Goal: Answer question/provide support: Share knowledge or assist other users

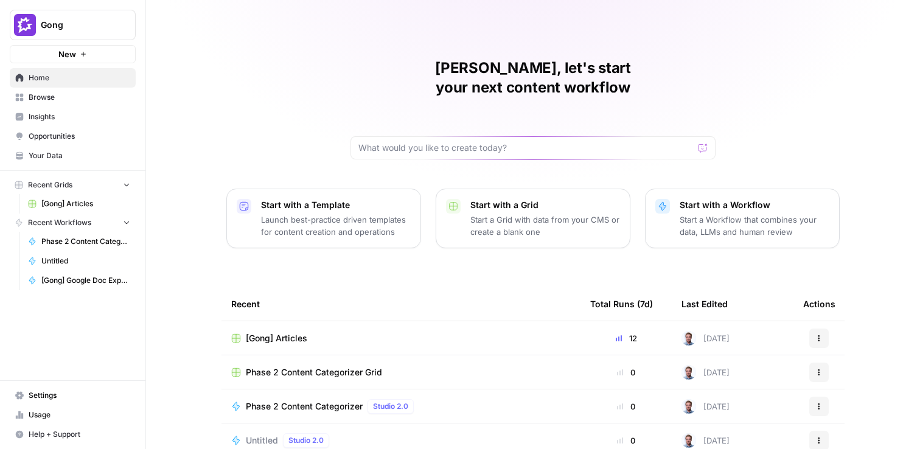
click at [71, 128] on link "Opportunities" at bounding box center [73, 136] width 126 height 19
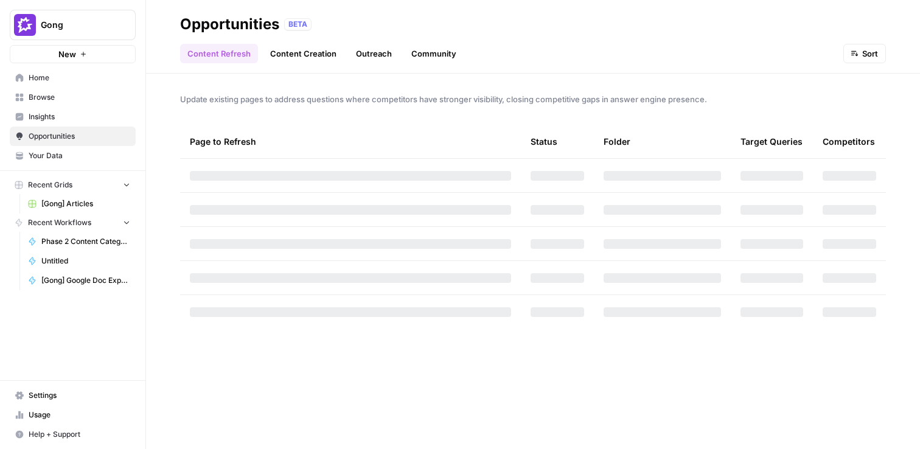
click at [71, 113] on span "Insights" at bounding box center [80, 116] width 102 height 11
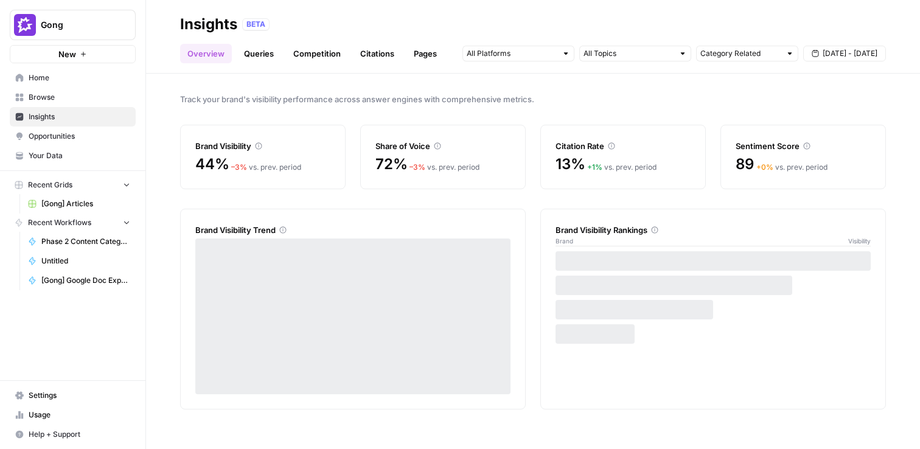
click at [259, 49] on link "Queries" at bounding box center [259, 53] width 44 height 19
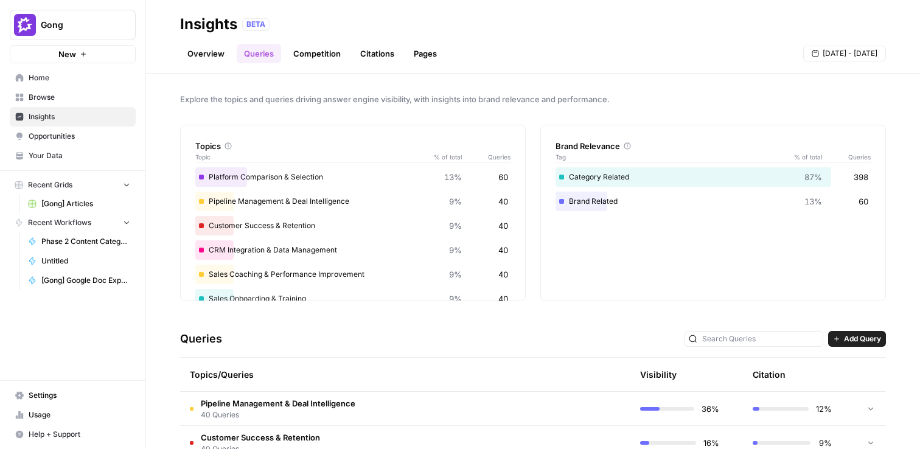
click at [85, 20] on span "Gong" at bounding box center [78, 25] width 74 height 12
click at [88, 17] on button "Gong" at bounding box center [73, 25] width 126 height 30
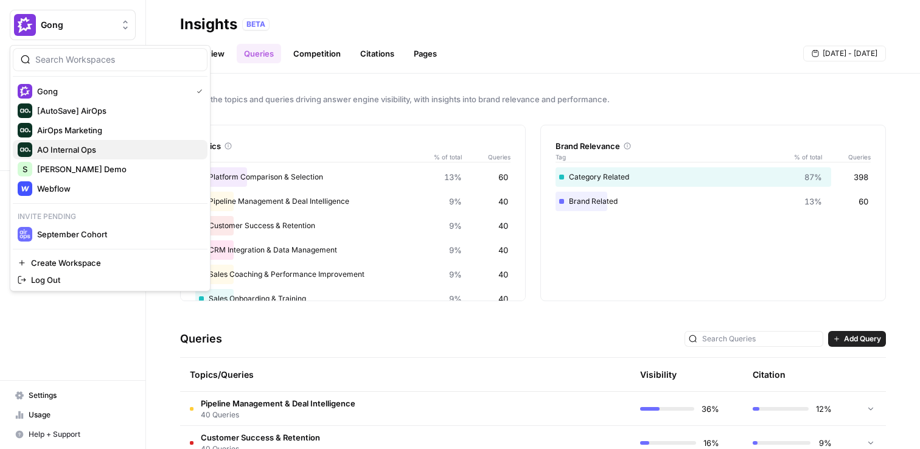
click at [86, 145] on span "AO Internal Ops" at bounding box center [117, 150] width 161 height 12
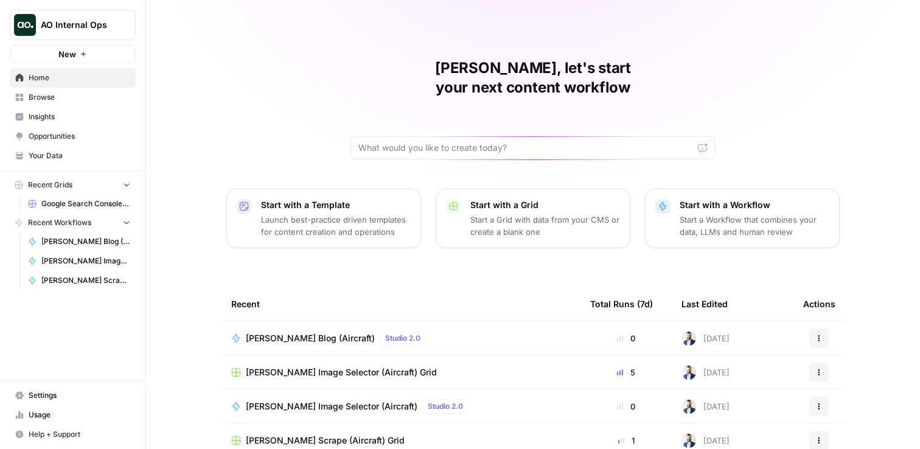
click at [67, 120] on span "Insights" at bounding box center [80, 116] width 102 height 11
click at [71, 140] on span "Opportunities" at bounding box center [80, 136] width 102 height 11
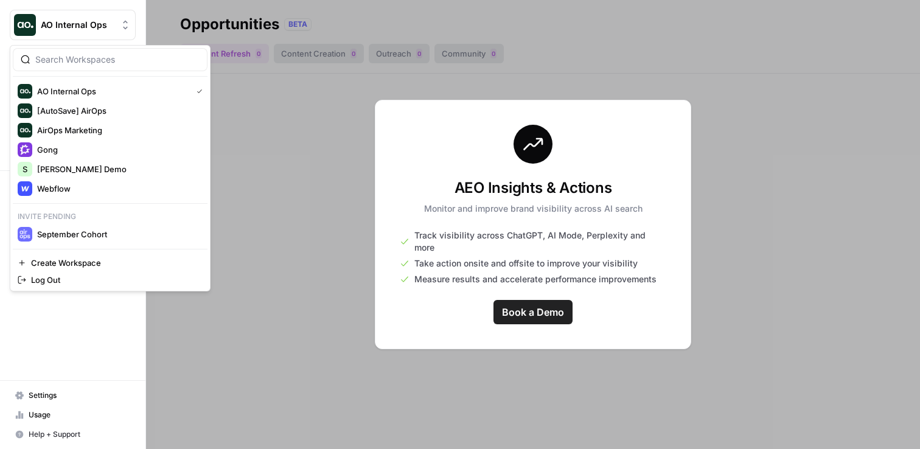
click at [40, 27] on button "AO Internal Ops" at bounding box center [73, 25] width 126 height 30
click at [113, 145] on span "Gong" at bounding box center [117, 150] width 161 height 12
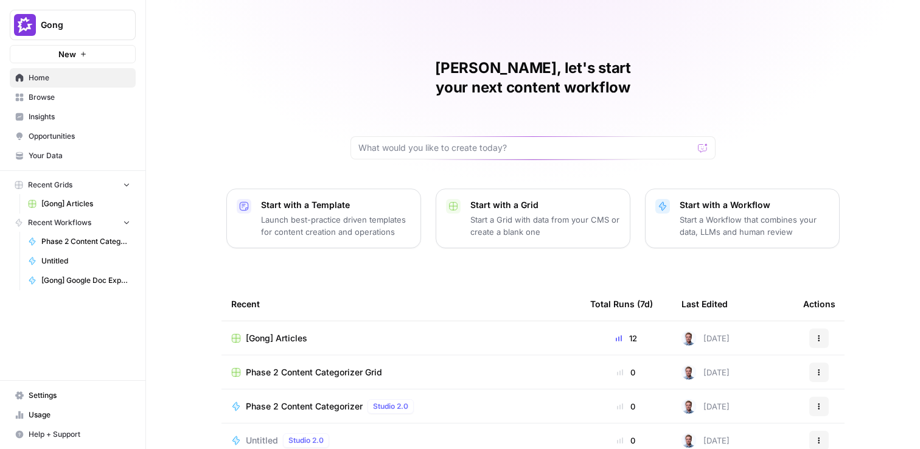
click at [80, 137] on span "Opportunities" at bounding box center [80, 136] width 102 height 11
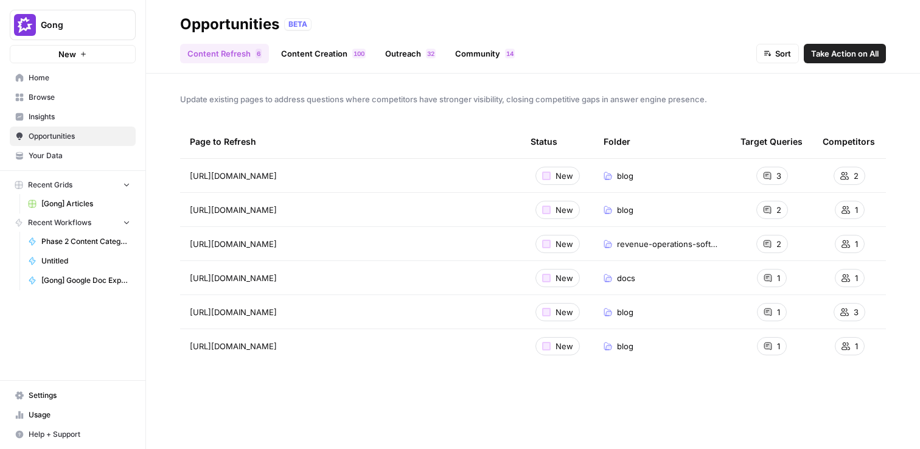
click at [782, 178] on div "3" at bounding box center [773, 176] width 32 height 18
click at [677, 170] on div "blog" at bounding box center [662, 176] width 117 height 12
click at [277, 175] on span "https://www.gong.io/blog/conversation-intelligence-software/" at bounding box center [233, 176] width 87 height 12
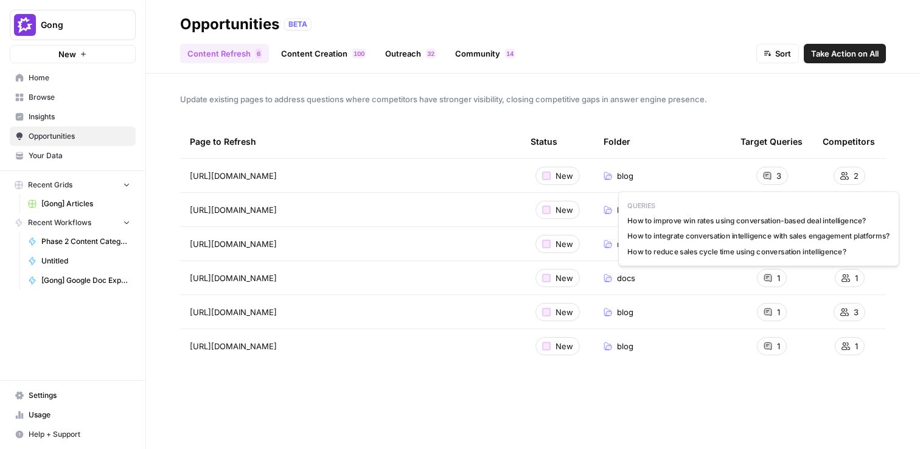
click at [774, 173] on div "3" at bounding box center [773, 176] width 32 height 18
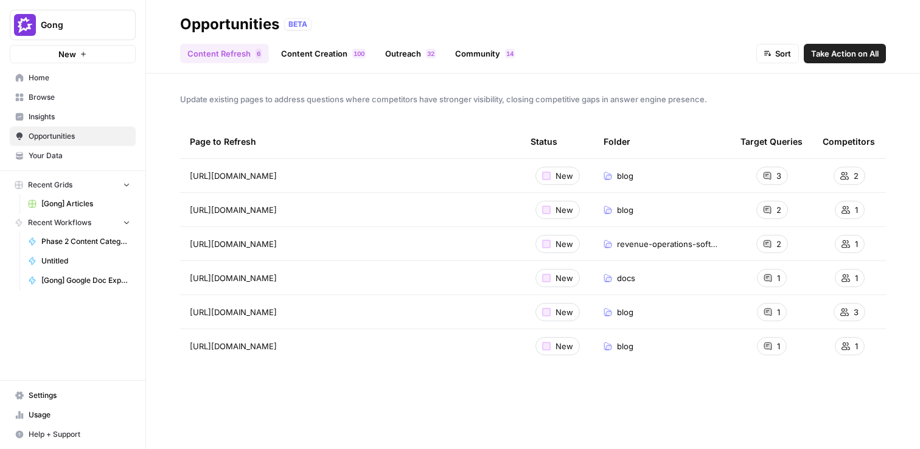
click at [845, 58] on span "Take Action on All" at bounding box center [845, 53] width 68 height 12
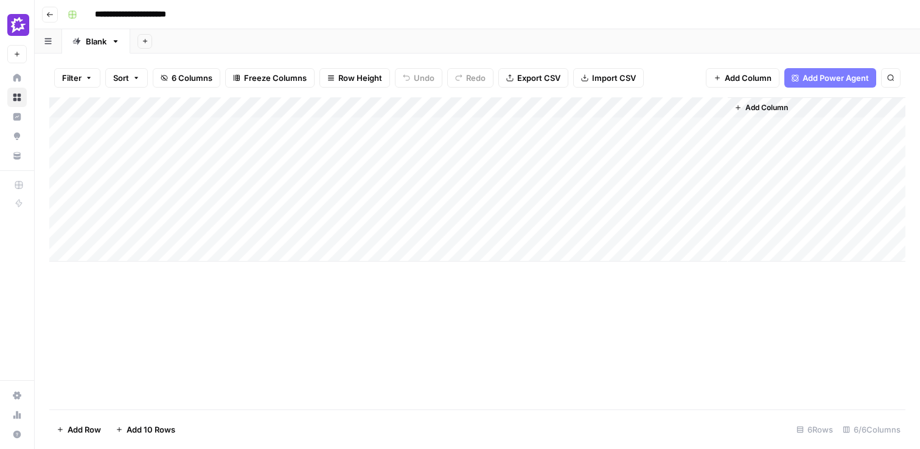
click at [137, 128] on div "Add Column" at bounding box center [477, 179] width 856 height 164
click at [139, 142] on div "Add Column" at bounding box center [477, 179] width 856 height 164
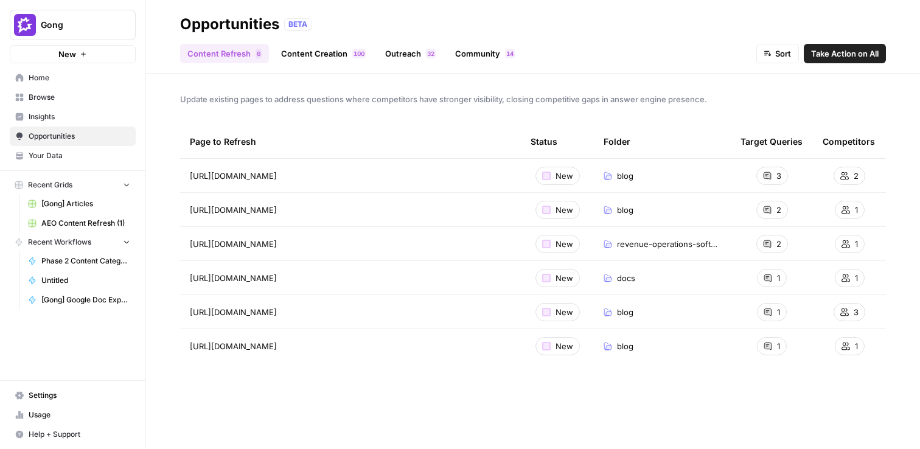
click at [303, 47] on link "Content Creation 0 0 1" at bounding box center [323, 53] width 99 height 19
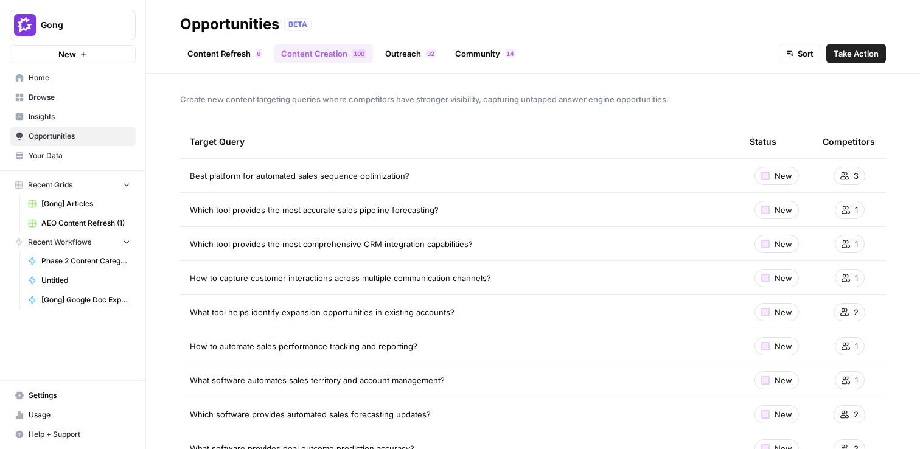
click at [855, 56] on span "Take Action" at bounding box center [856, 53] width 45 height 12
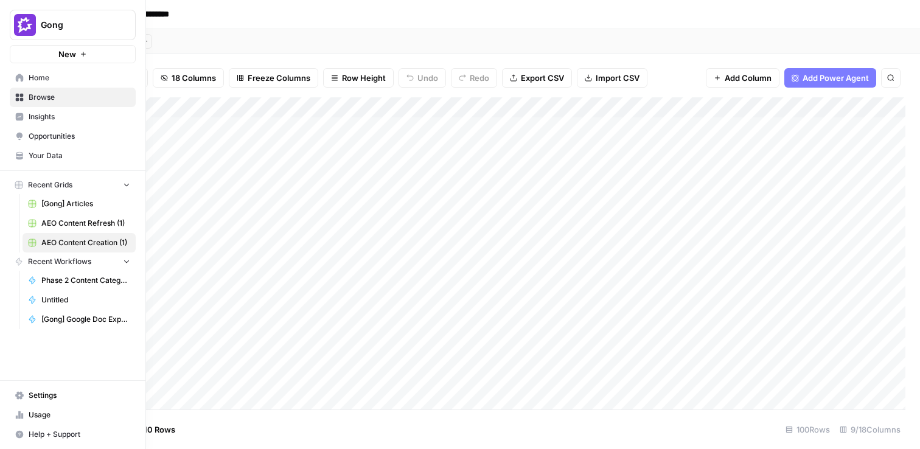
click at [13, 21] on button "Gong" at bounding box center [73, 25] width 126 height 30
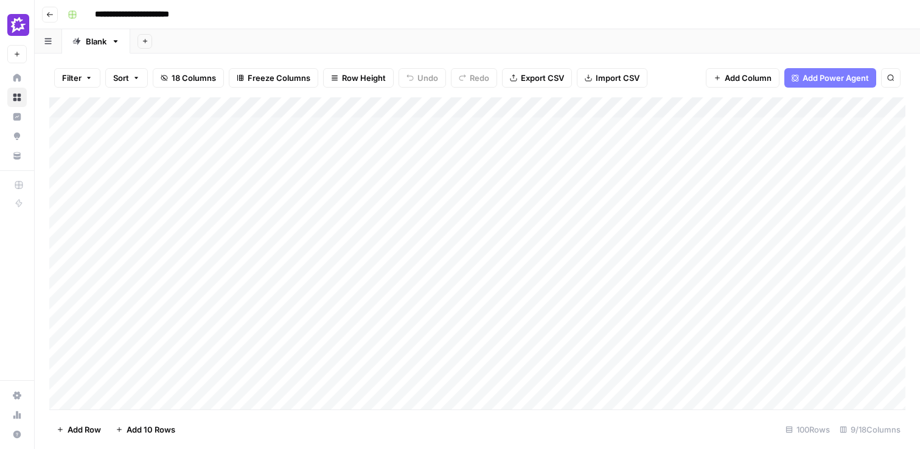
click at [334, 31] on div "Add Sheet" at bounding box center [525, 41] width 790 height 24
click at [49, 11] on icon "button" at bounding box center [49, 14] width 7 height 7
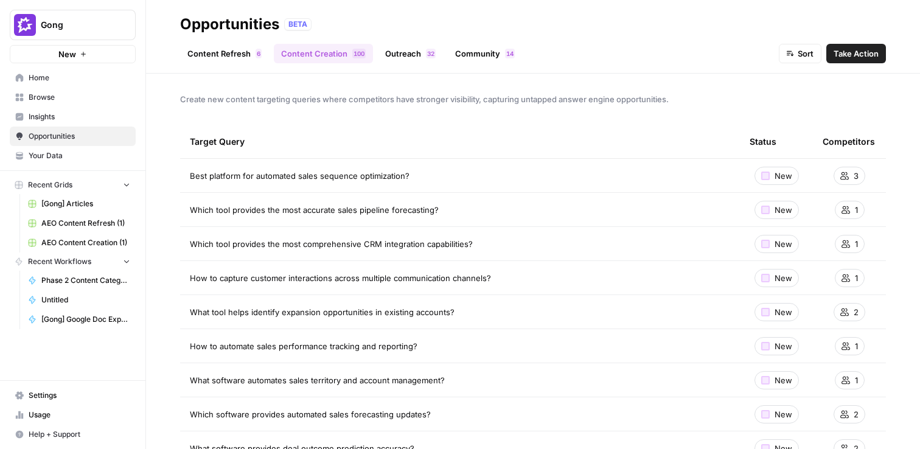
click at [37, 32] on button "Gong" at bounding box center [73, 25] width 126 height 30
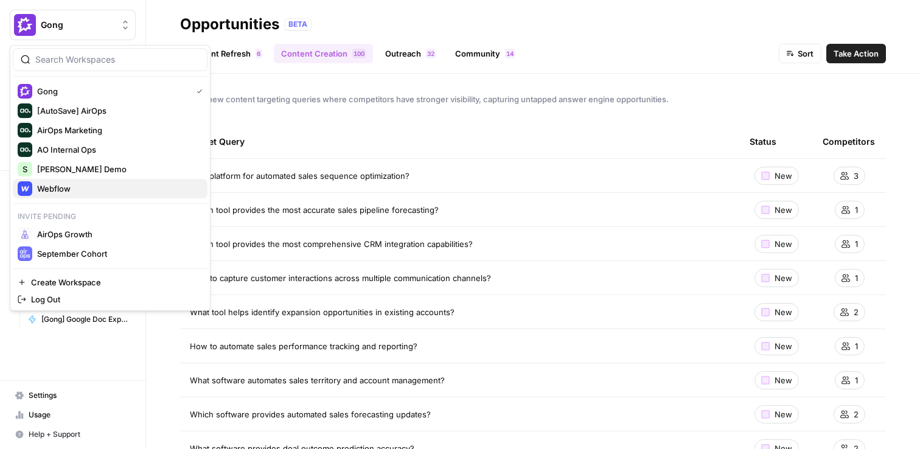
click at [95, 186] on span "Webflow" at bounding box center [117, 189] width 161 height 12
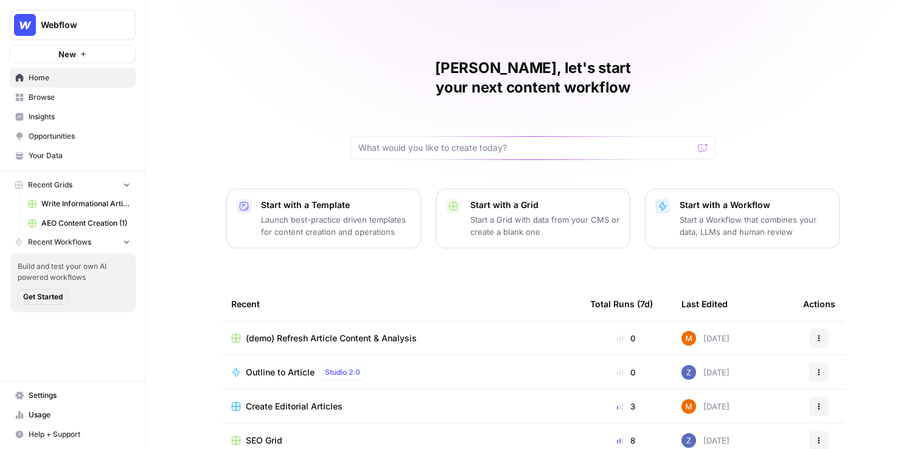
click at [113, 135] on span "Opportunities" at bounding box center [80, 136] width 102 height 11
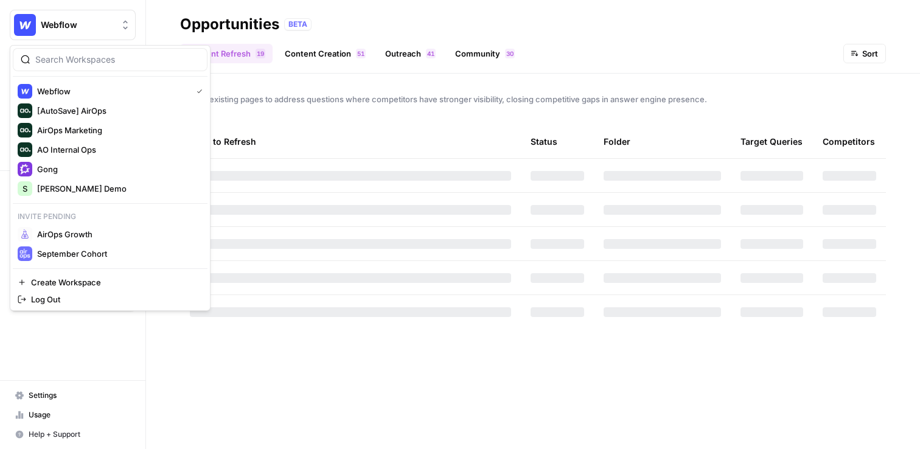
click at [98, 23] on span "Webflow" at bounding box center [78, 25] width 74 height 12
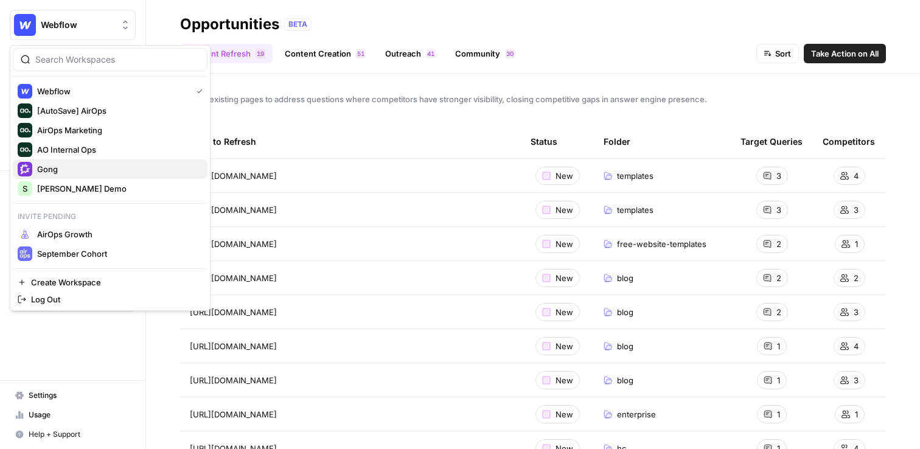
click at [91, 176] on div "Gong" at bounding box center [110, 169] width 185 height 15
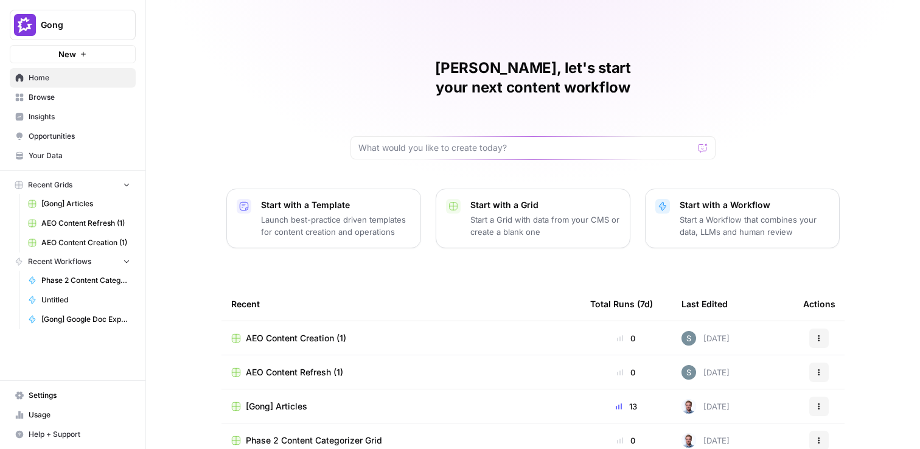
click at [60, 137] on span "Opportunities" at bounding box center [80, 136] width 102 height 11
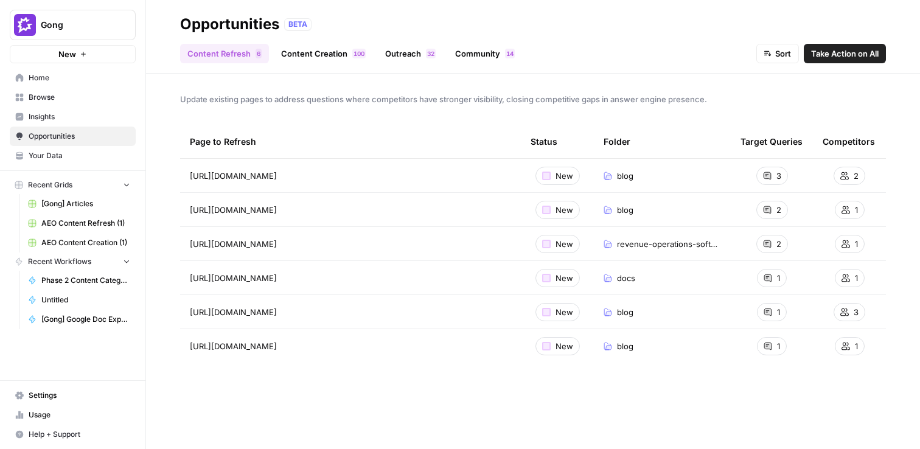
click at [849, 53] on span "Take Action on All" at bounding box center [845, 53] width 68 height 12
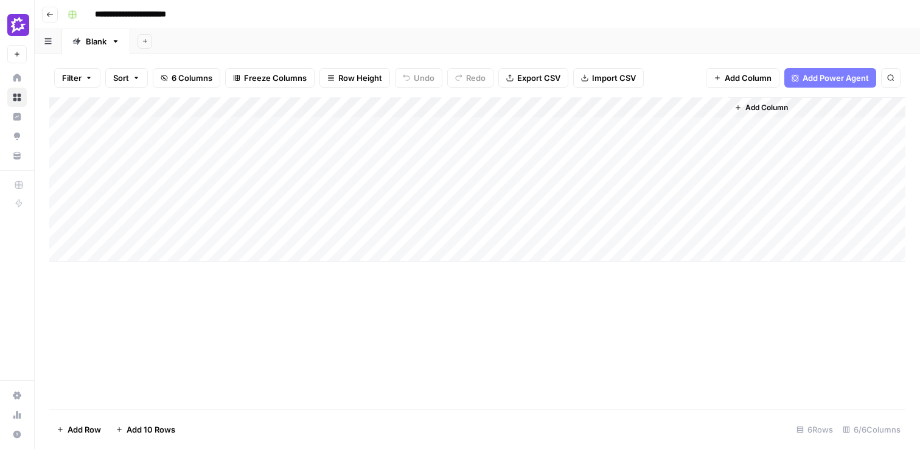
click at [482, 103] on div "Add Column" at bounding box center [477, 179] width 856 height 164
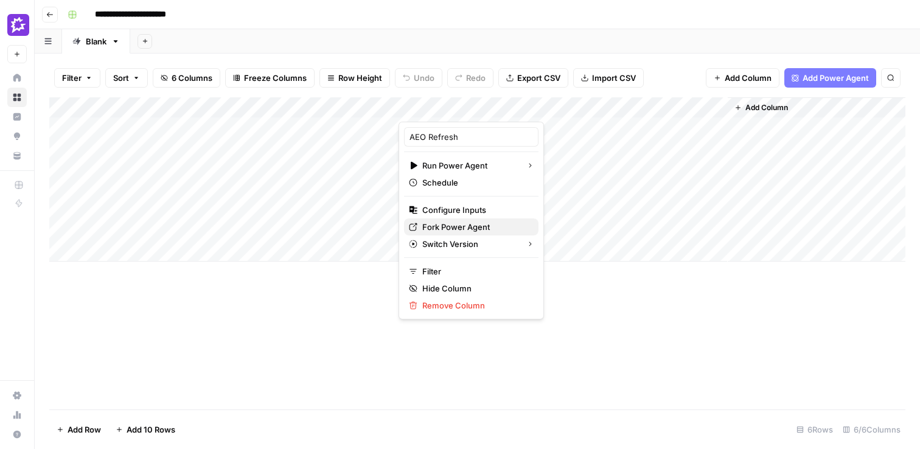
click at [467, 222] on span "Fork Power Agent" at bounding box center [475, 227] width 107 height 12
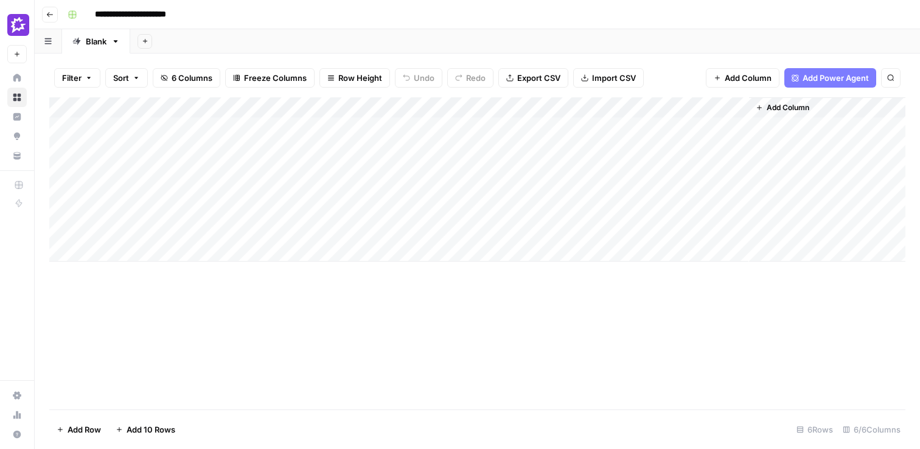
click at [56, 21] on button "Go back" at bounding box center [50, 15] width 16 height 16
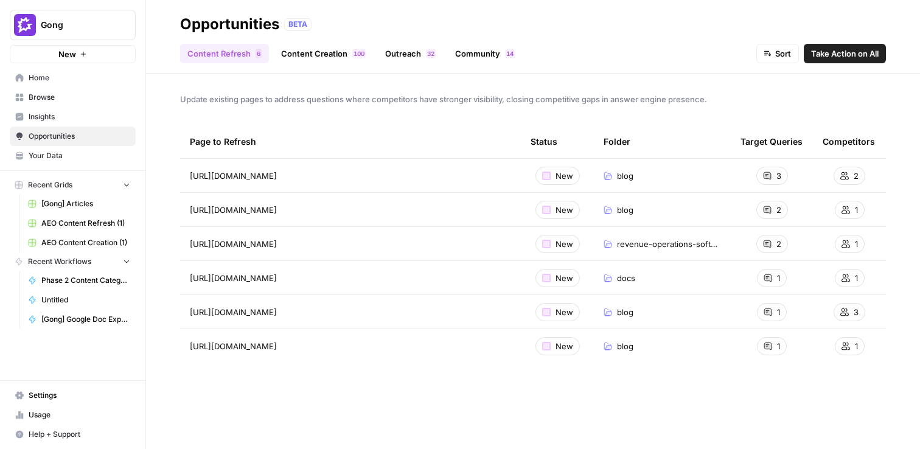
click at [319, 54] on link "Content Creation 0 0 1" at bounding box center [323, 53] width 99 height 19
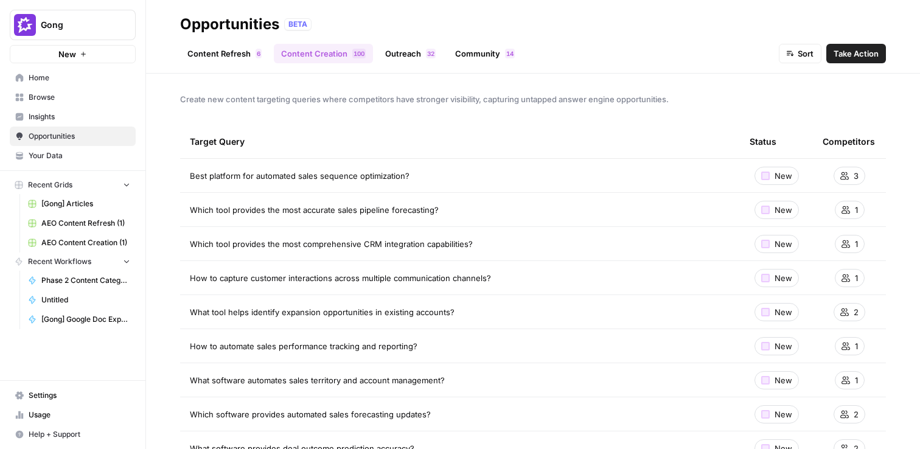
click at [844, 54] on span "Take Action" at bounding box center [856, 53] width 45 height 12
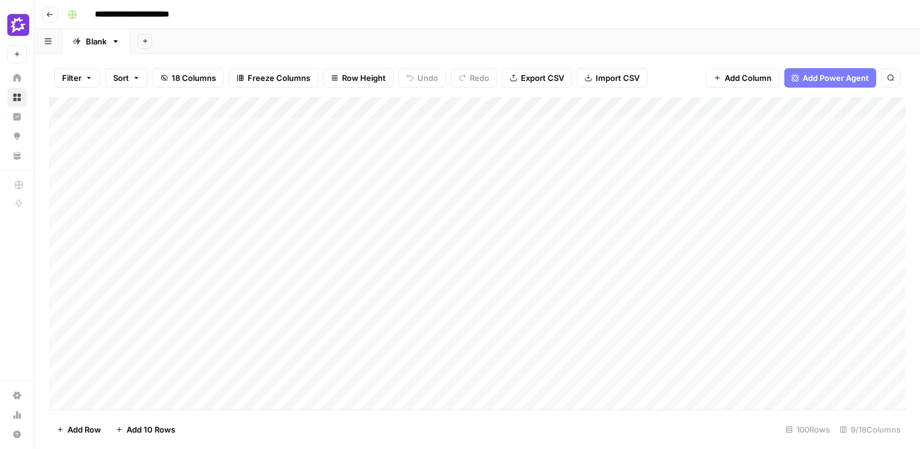
click at [473, 128] on div "Add Column" at bounding box center [477, 253] width 856 height 312
click at [606, 130] on div "Add Column" at bounding box center [477, 253] width 856 height 312
click at [900, 399] on icon "close" at bounding box center [903, 401] width 9 height 10
click at [429, 108] on div "Add Column" at bounding box center [477, 253] width 856 height 312
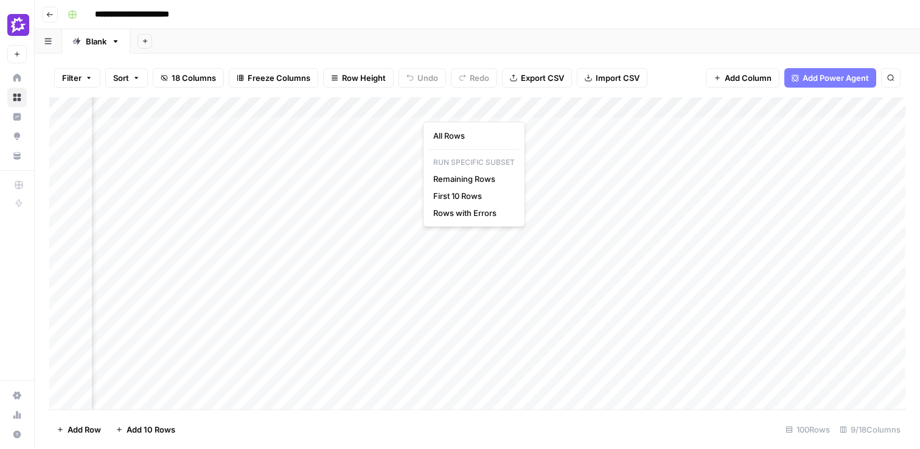
click at [370, 373] on div "Add Column" at bounding box center [477, 253] width 856 height 312
click at [355, 351] on div "Add Column" at bounding box center [477, 253] width 856 height 312
click at [362, 332] on div "Add Column" at bounding box center [477, 253] width 856 height 312
click at [358, 307] on div "Add Column" at bounding box center [477, 253] width 856 height 312
click at [357, 288] on div "Add Column" at bounding box center [477, 253] width 856 height 312
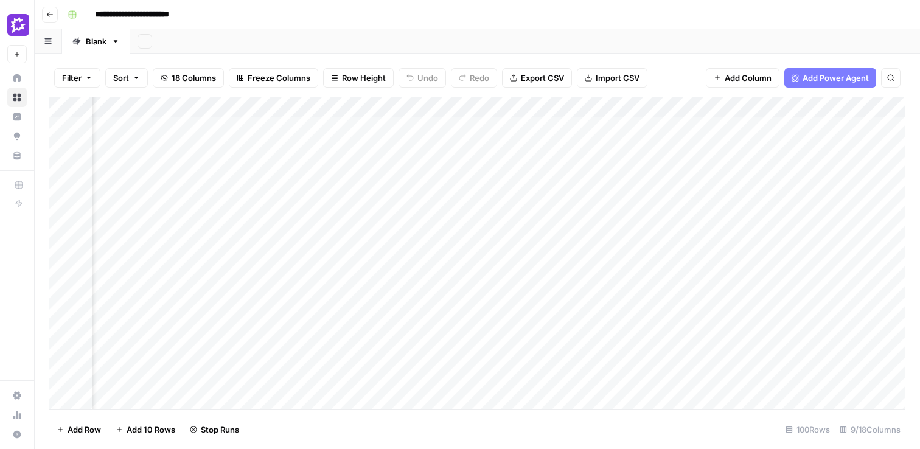
click at [357, 273] on div "Add Column" at bounding box center [477, 253] width 856 height 312
click at [357, 248] on div "Add Column" at bounding box center [477, 253] width 856 height 312
click at [357, 231] on div "Add Column" at bounding box center [477, 253] width 856 height 312
click at [359, 204] on div "Add Column" at bounding box center [477, 253] width 856 height 312
click at [359, 186] on div "Add Column" at bounding box center [477, 253] width 856 height 312
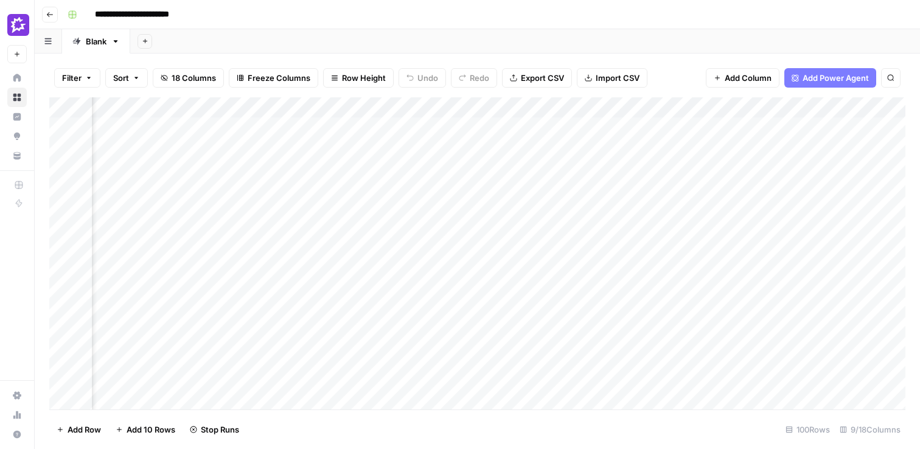
click at [362, 163] on div "Add Column" at bounding box center [477, 253] width 856 height 312
click at [363, 155] on div "Add Column" at bounding box center [477, 253] width 856 height 312
click at [376, 107] on div "Add Column" at bounding box center [477, 253] width 856 height 312
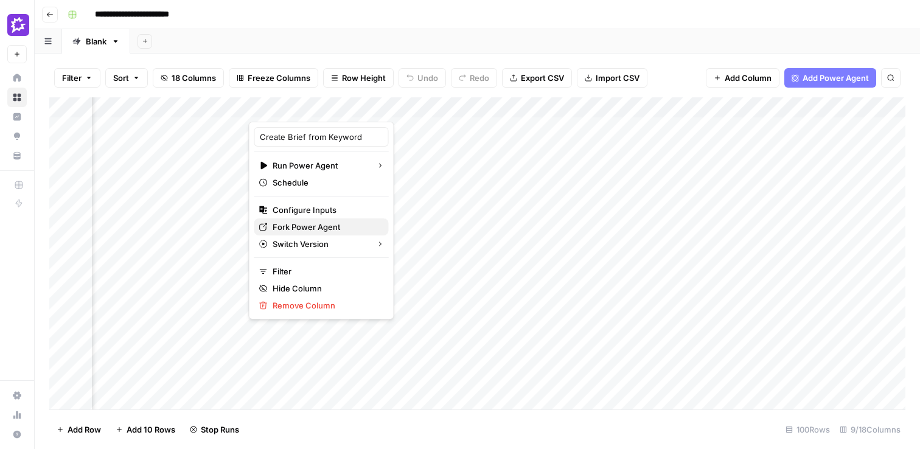
click at [318, 222] on span "Fork Power Agent" at bounding box center [326, 227] width 107 height 12
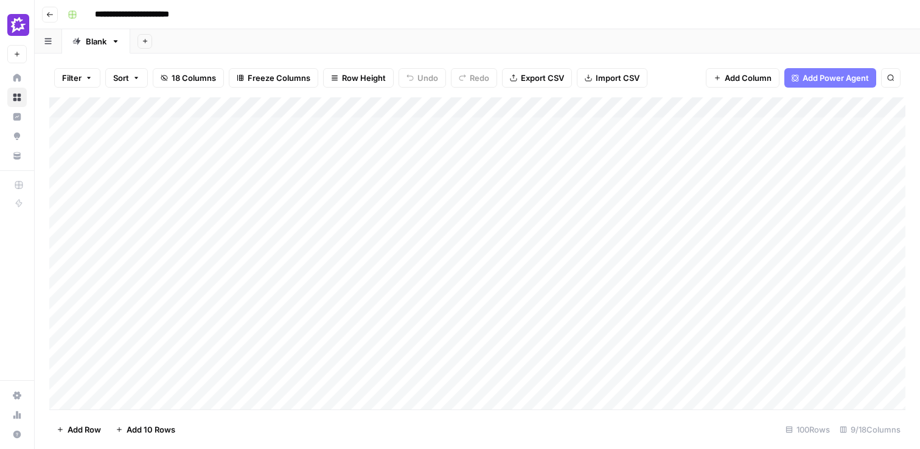
scroll to position [0, 0]
click at [794, 107] on div "Add Column" at bounding box center [477, 253] width 856 height 312
click at [808, 196] on span "First 10 Rows" at bounding box center [840, 196] width 77 height 12
click at [628, 334] on div "Add Column" at bounding box center [477, 253] width 856 height 312
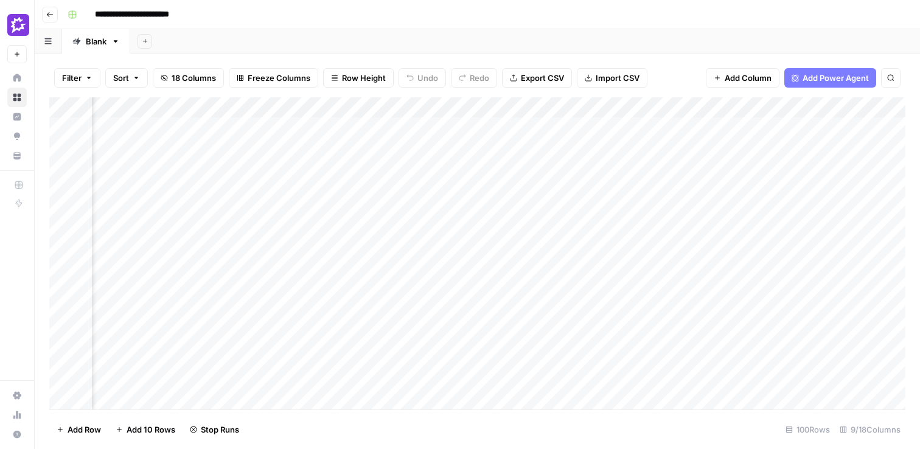
click at [633, 354] on div "Add Column" at bounding box center [477, 253] width 856 height 312
click at [638, 373] on div "Add Column" at bounding box center [477, 253] width 856 height 312
click at [626, 331] on div "Add Column" at bounding box center [477, 253] width 856 height 312
click at [673, 21] on div "**********" at bounding box center [485, 14] width 845 height 19
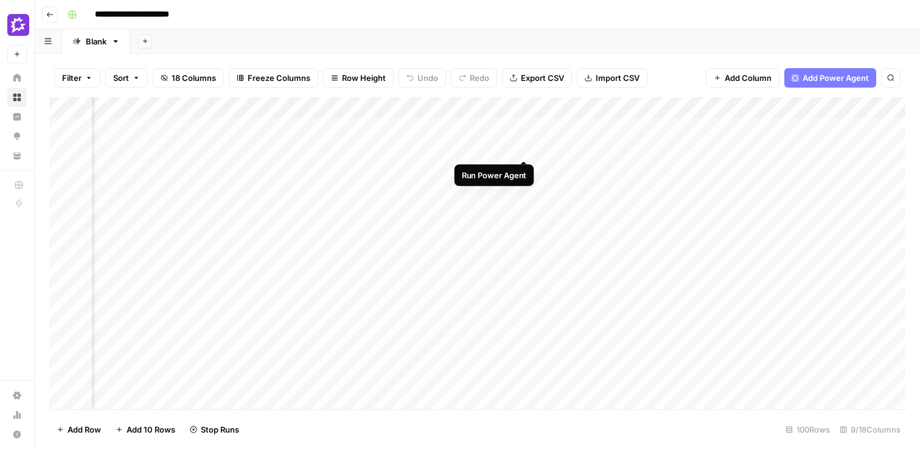
click at [523, 147] on div "Add Column" at bounding box center [477, 253] width 856 height 312
click at [521, 168] on div "Add Column" at bounding box center [477, 253] width 856 height 312
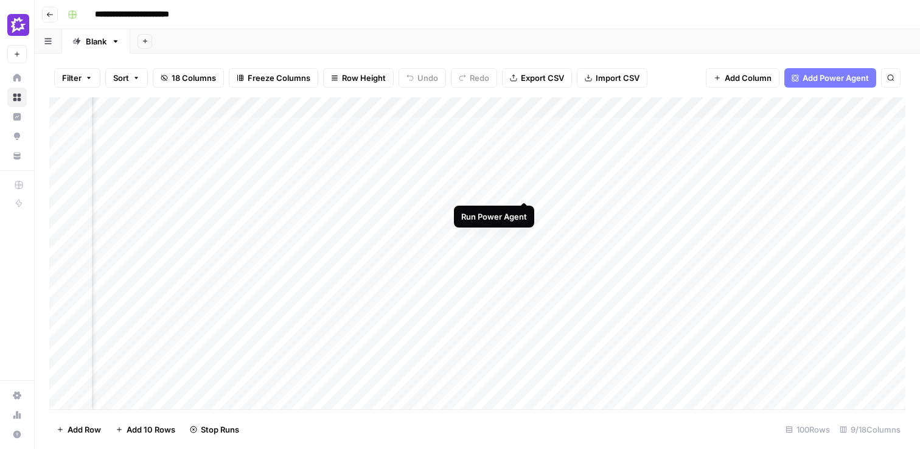
click at [522, 187] on div "Add Column" at bounding box center [477, 253] width 856 height 312
click at [701, 108] on div "Add Column" at bounding box center [477, 253] width 856 height 312
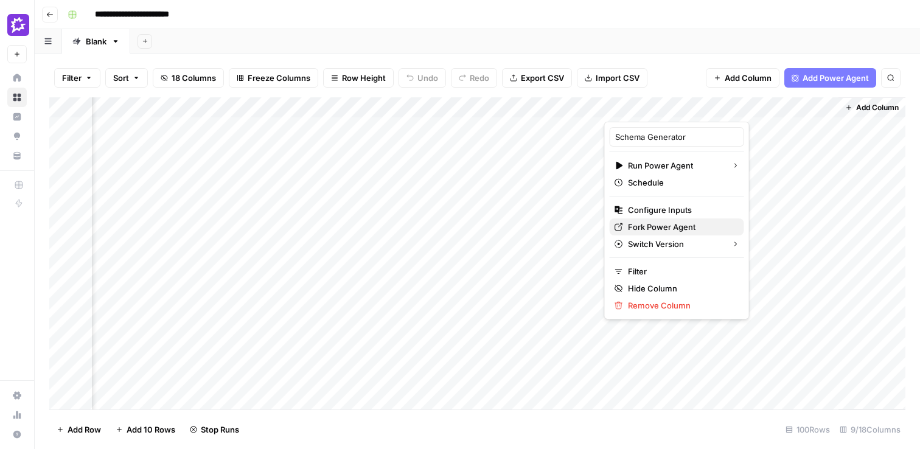
click at [656, 226] on span "Fork Power Agent" at bounding box center [681, 227] width 107 height 12
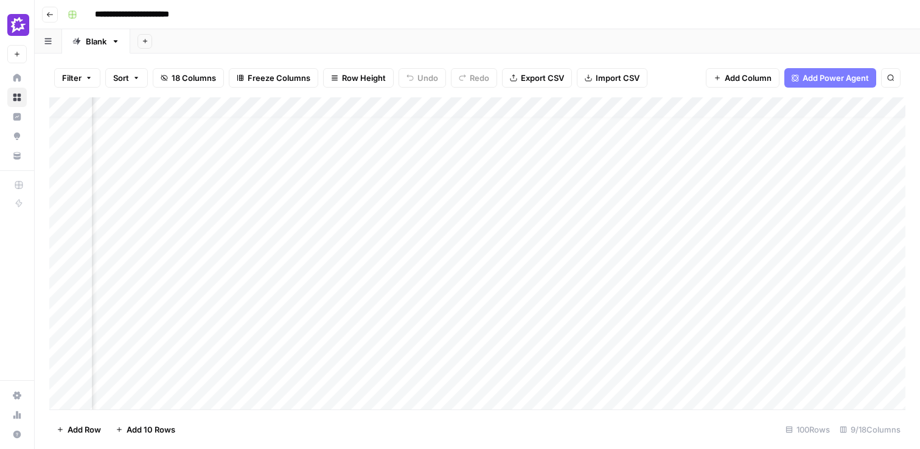
scroll to position [0, 197]
click at [597, 131] on div "Add Column" at bounding box center [477, 253] width 856 height 312
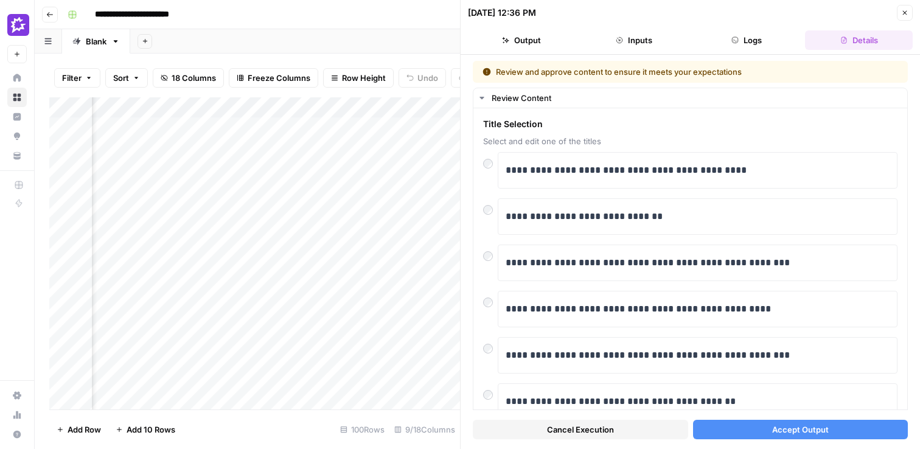
click at [834, 430] on button "Accept Output" at bounding box center [800, 429] width 215 height 19
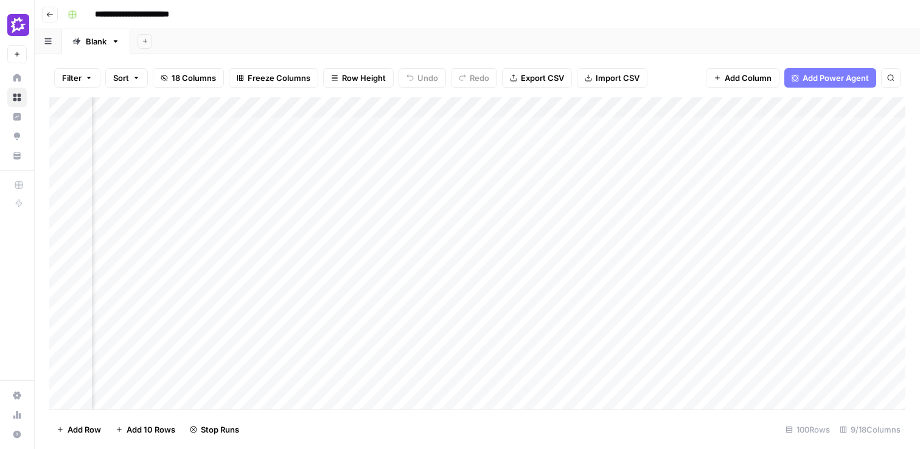
click at [595, 149] on div "Add Column" at bounding box center [477, 253] width 856 height 312
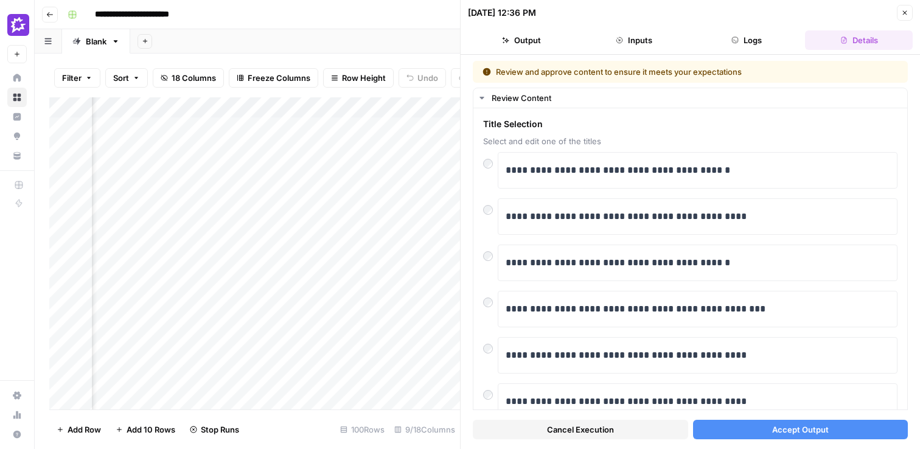
click at [750, 436] on button "Accept Output" at bounding box center [800, 429] width 215 height 19
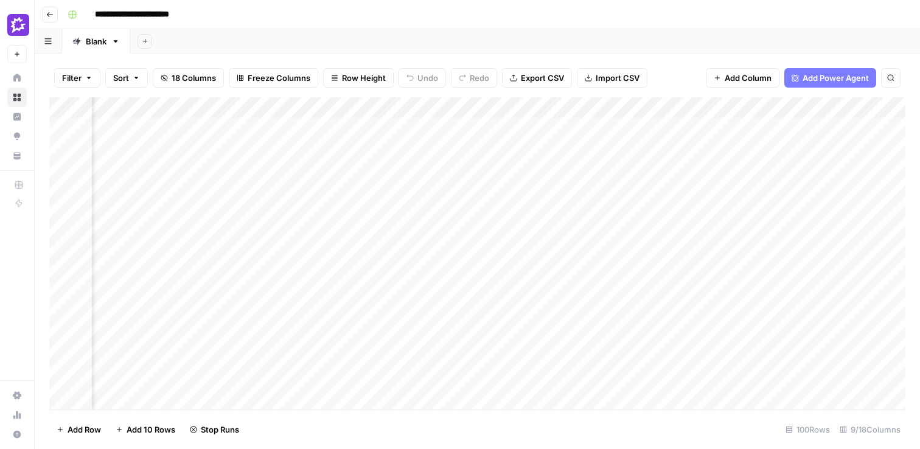
click at [595, 167] on div "Add Column" at bounding box center [477, 253] width 856 height 312
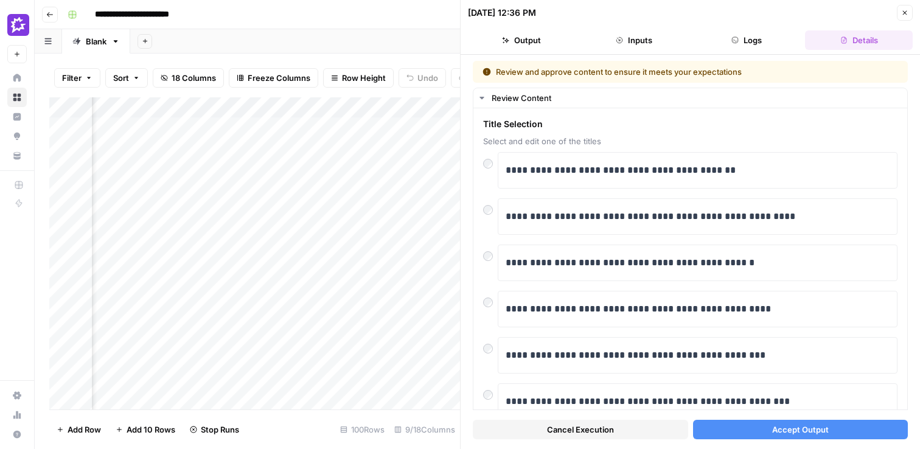
click at [757, 436] on button "Accept Output" at bounding box center [800, 429] width 215 height 19
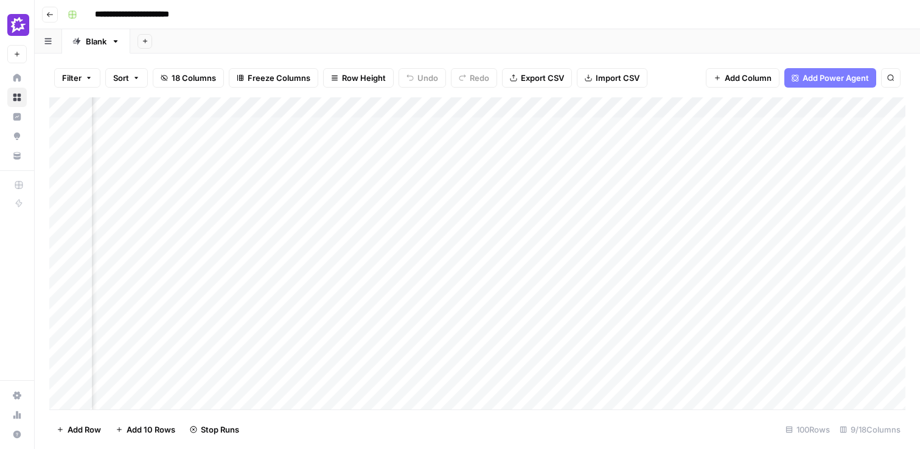
click at [602, 192] on div "Add Column" at bounding box center [477, 253] width 856 height 312
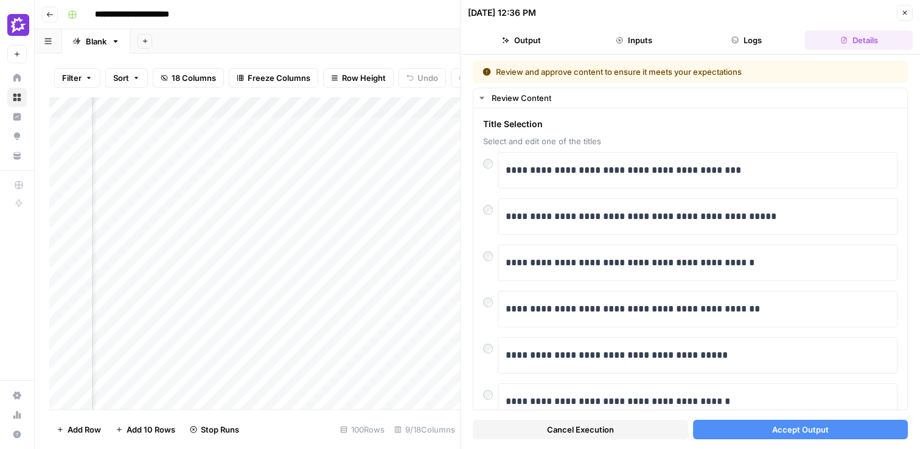
click at [736, 426] on button "Accept Output" at bounding box center [800, 429] width 215 height 19
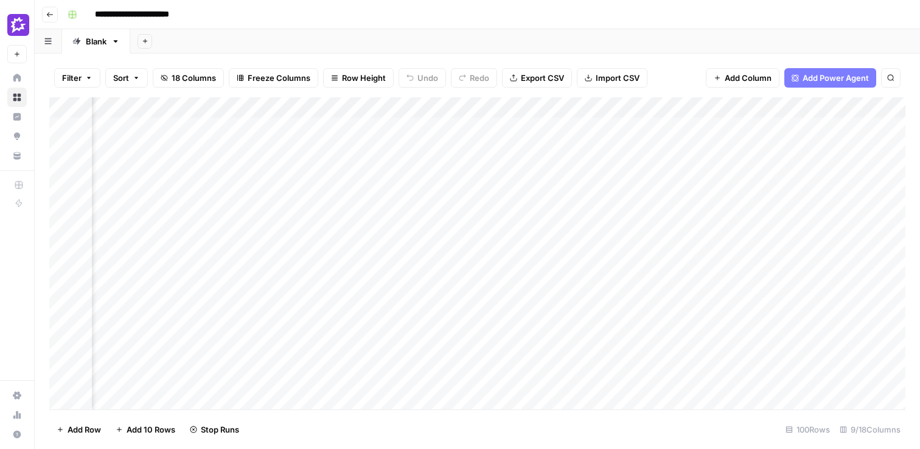
click at [595, 211] on div "Add Column" at bounding box center [477, 253] width 856 height 312
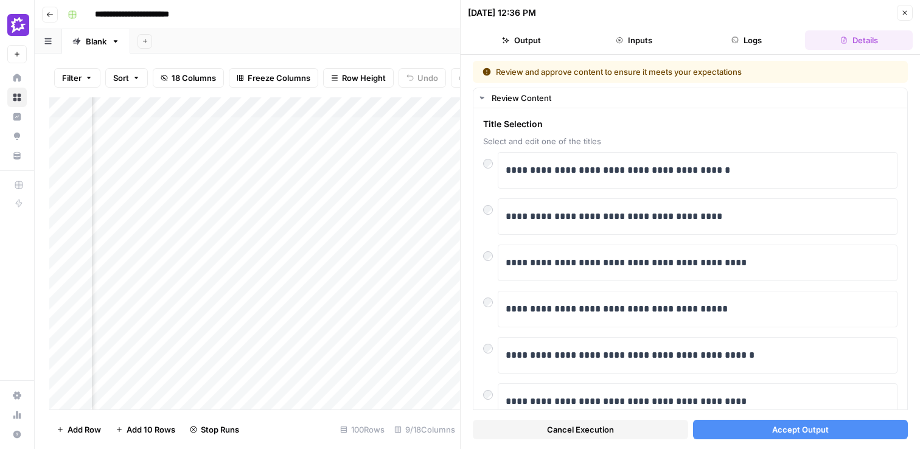
click at [750, 418] on div "Cancel Execution Accept Output" at bounding box center [690, 426] width 435 height 33
click at [750, 420] on button "Accept Output" at bounding box center [800, 429] width 215 height 19
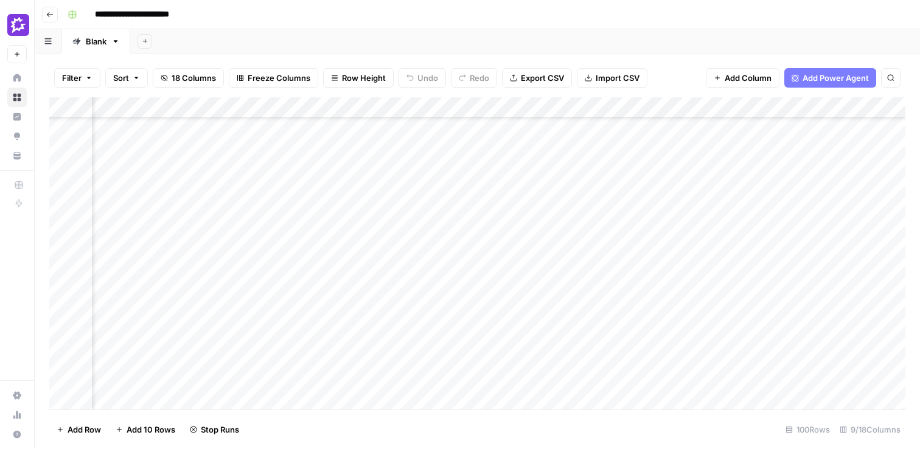
scroll to position [72, 196]
click at [601, 158] on div "Add Column" at bounding box center [477, 253] width 856 height 312
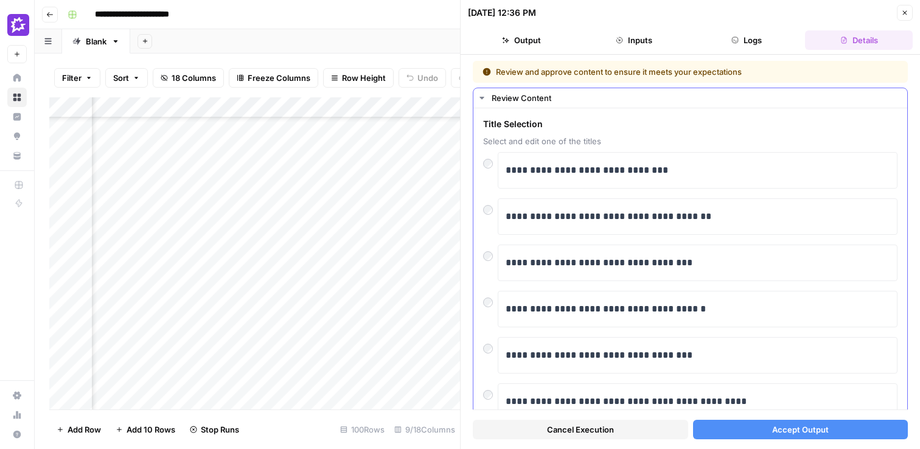
click at [745, 429] on button "Accept Output" at bounding box center [800, 429] width 215 height 19
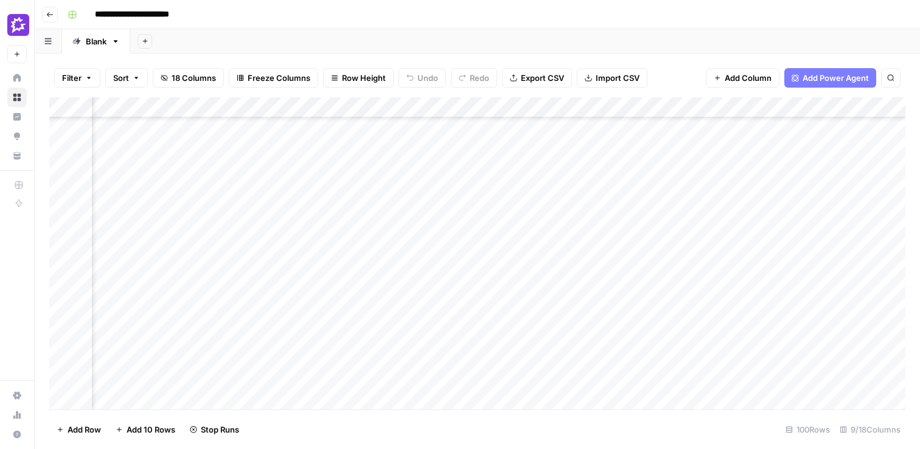
click at [601, 177] on div "Add Column" at bounding box center [477, 253] width 856 height 312
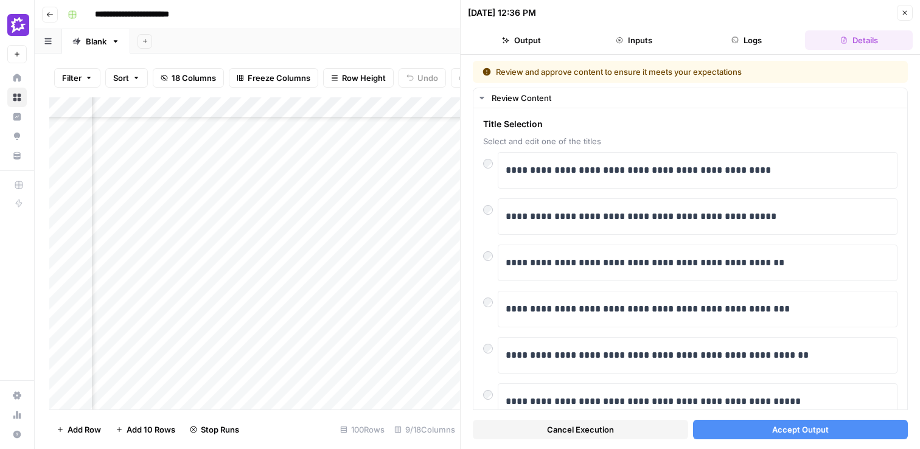
click at [738, 430] on button "Accept Output" at bounding box center [800, 429] width 215 height 19
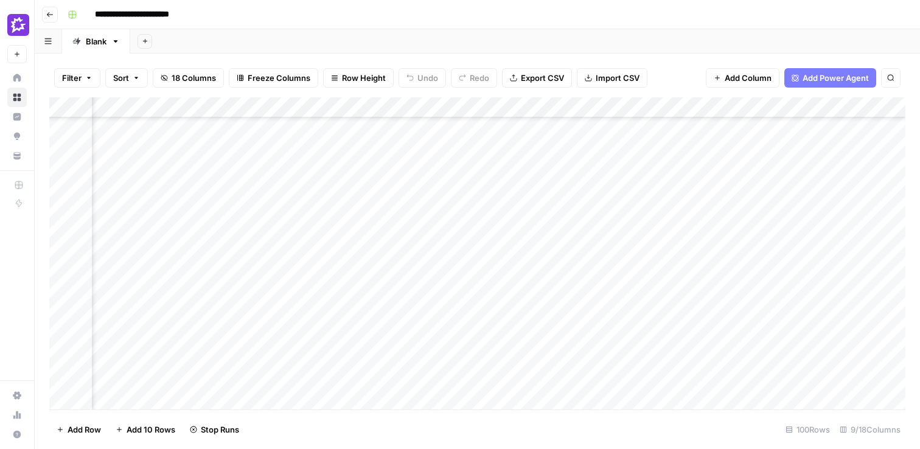
click at [603, 201] on div "Add Column" at bounding box center [477, 253] width 856 height 312
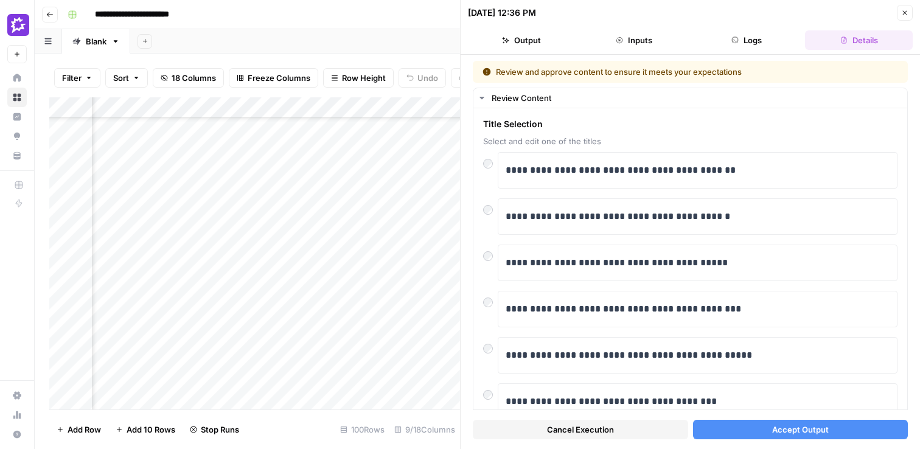
click at [738, 425] on button "Accept Output" at bounding box center [800, 429] width 215 height 19
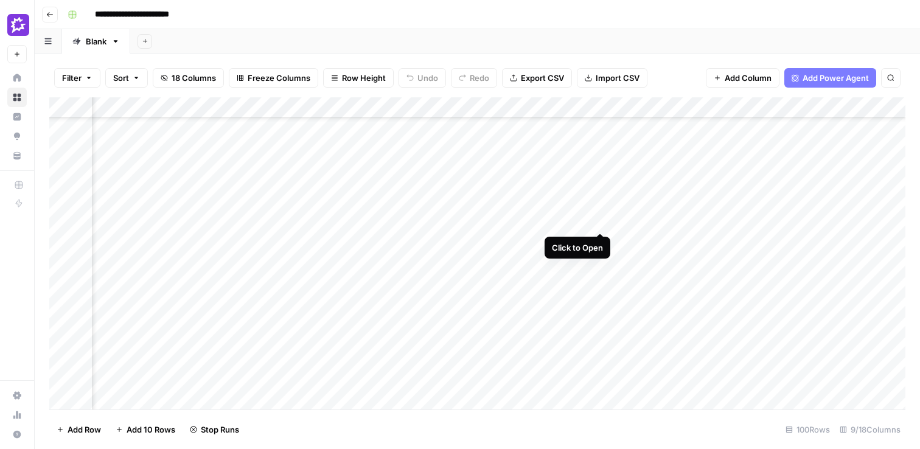
click at [600, 220] on div "Add Column" at bounding box center [477, 253] width 856 height 312
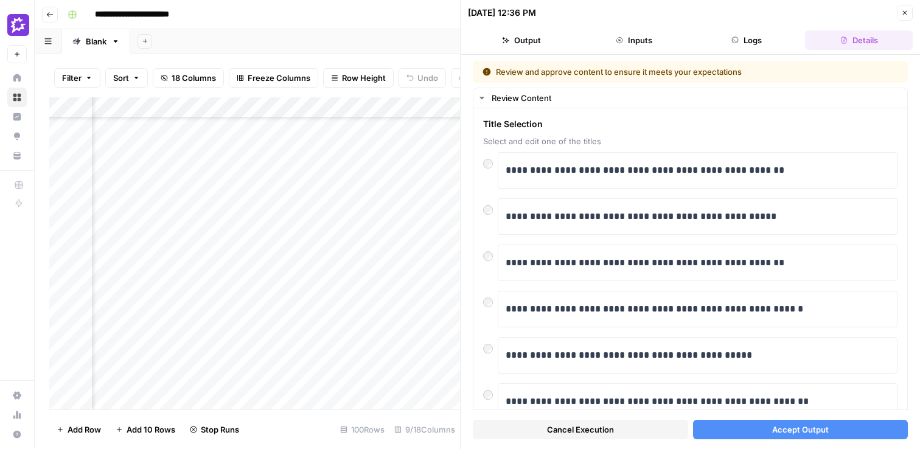
click at [759, 434] on button "Accept Output" at bounding box center [800, 429] width 215 height 19
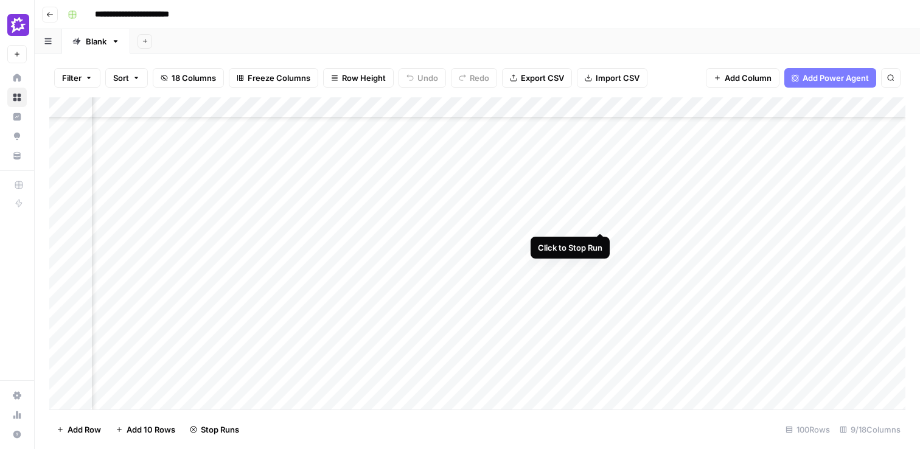
click at [596, 225] on div "Add Column" at bounding box center [477, 253] width 856 height 312
click at [598, 223] on div "Add Column" at bounding box center [477, 253] width 856 height 312
click at [601, 242] on div "Add Column" at bounding box center [477, 253] width 856 height 312
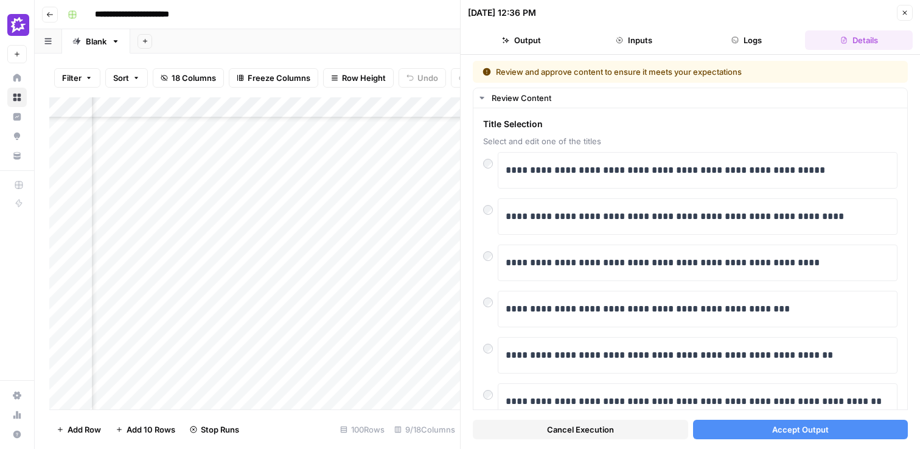
click at [772, 426] on span "Accept Output" at bounding box center [800, 430] width 57 height 12
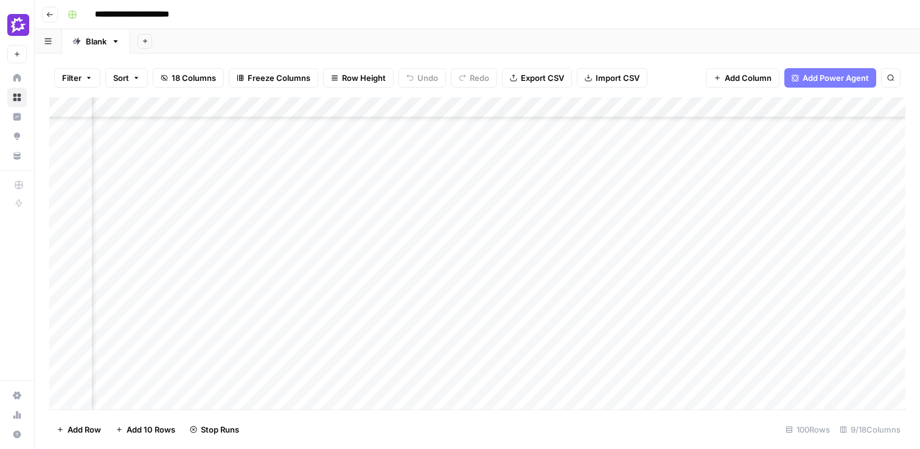
click at [600, 264] on div "Add Column" at bounding box center [477, 253] width 856 height 312
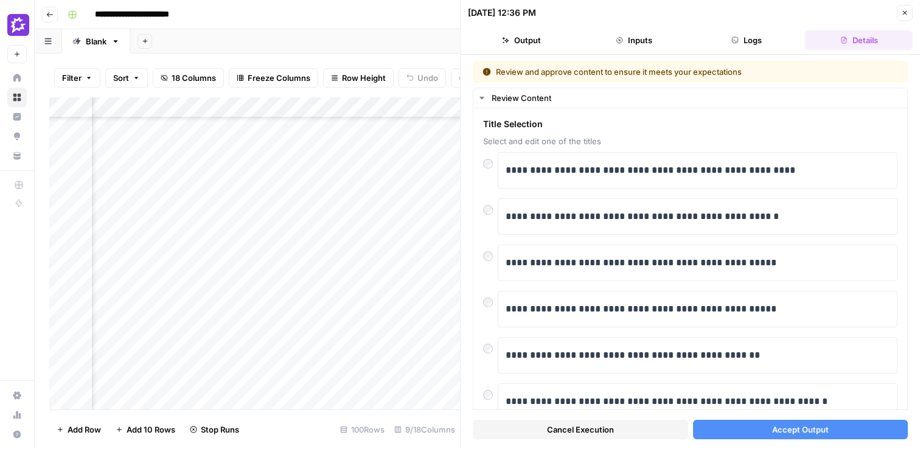
click at [755, 439] on div "Cancel Execution Accept Output" at bounding box center [690, 426] width 435 height 33
click at [770, 433] on button "Accept Output" at bounding box center [800, 429] width 215 height 19
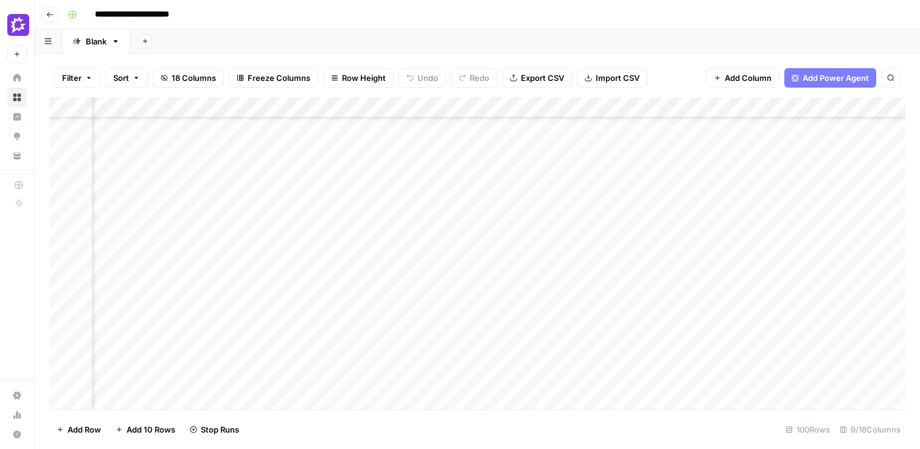
click at [601, 285] on div "Add Column" at bounding box center [477, 253] width 856 height 312
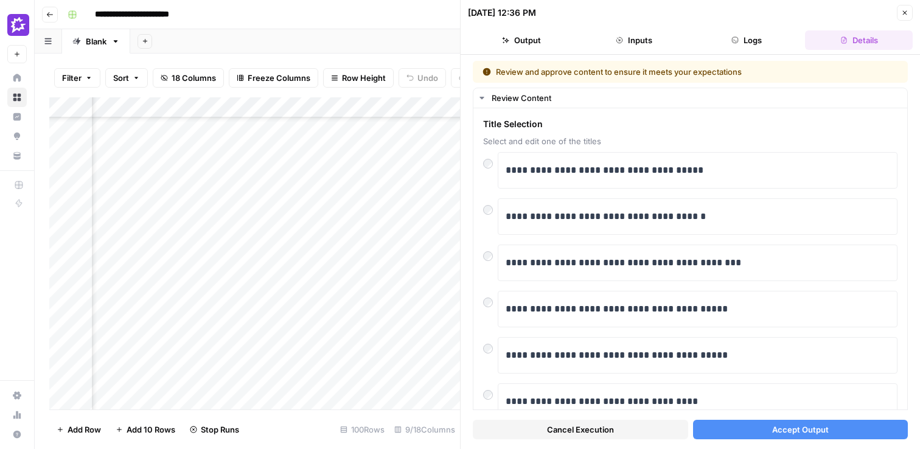
click at [784, 432] on span "Accept Output" at bounding box center [800, 430] width 57 height 12
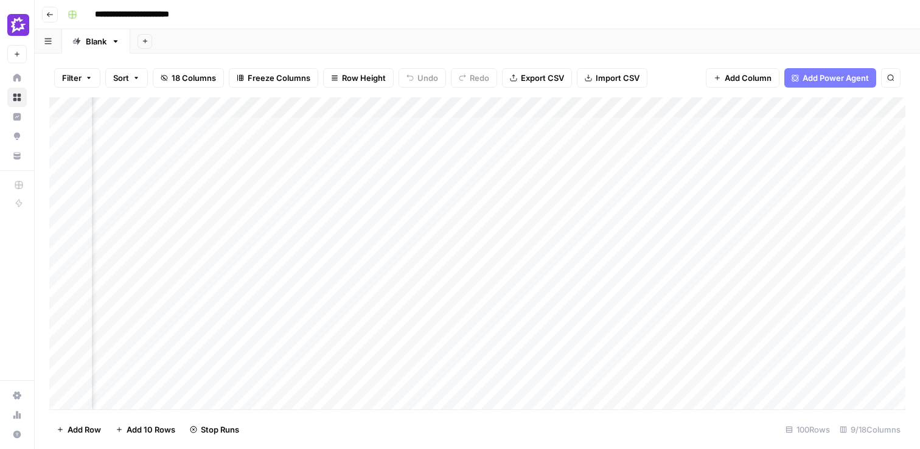
scroll to position [0, 358]
click at [679, 109] on div "Add Column" at bounding box center [477, 253] width 856 height 312
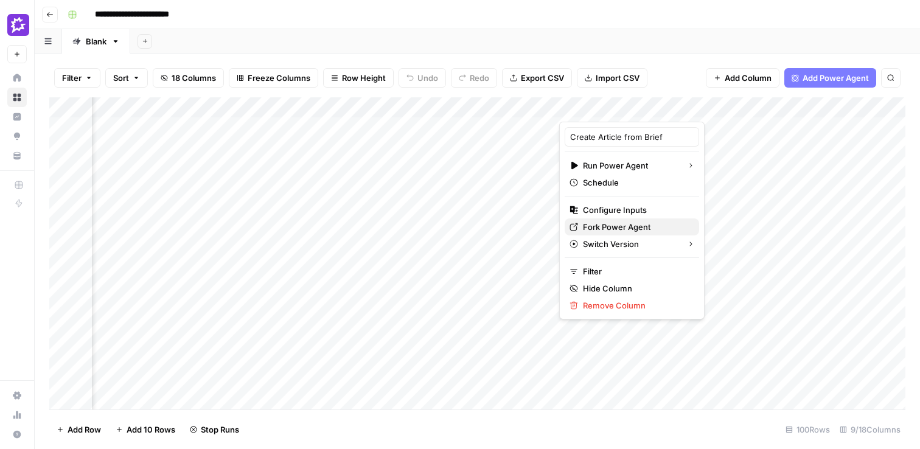
click at [613, 225] on span "Fork Power Agent" at bounding box center [636, 227] width 107 height 12
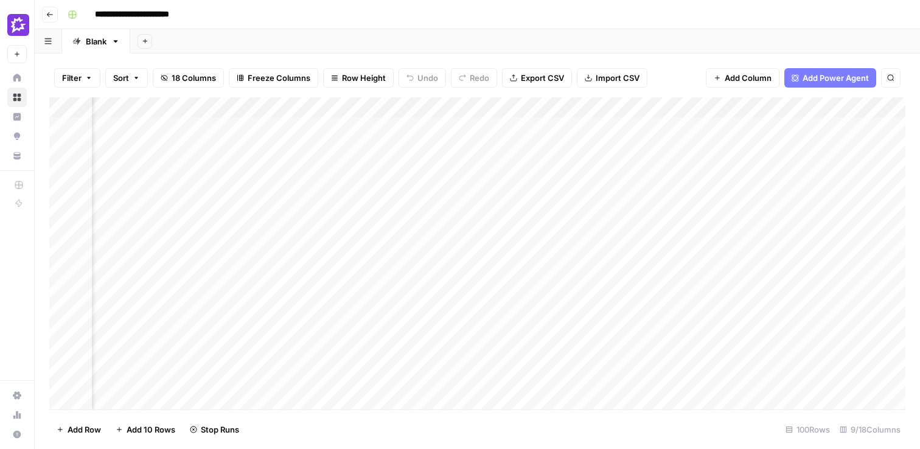
click at [572, 15] on div "**********" at bounding box center [485, 14] width 845 height 19
click at [421, 125] on div "Add Column" at bounding box center [477, 253] width 856 height 312
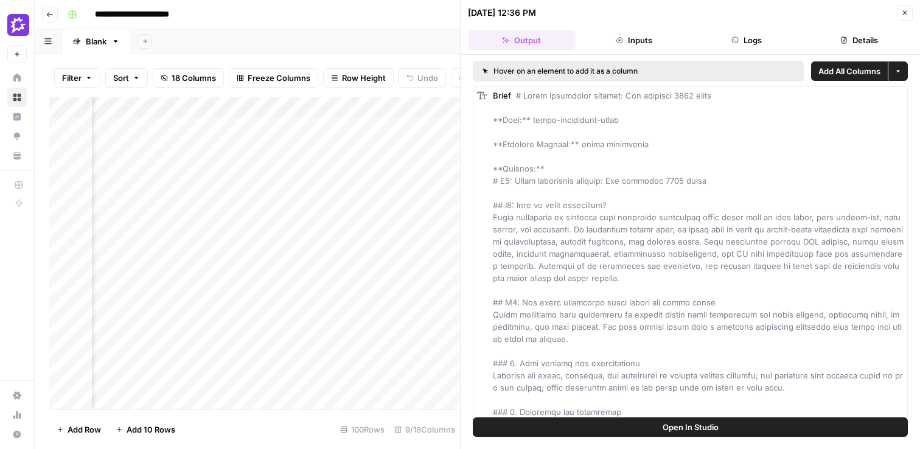
click at [554, 44] on button "Output" at bounding box center [522, 39] width 108 height 19
click at [656, 43] on button "Inputs" at bounding box center [635, 39] width 108 height 19
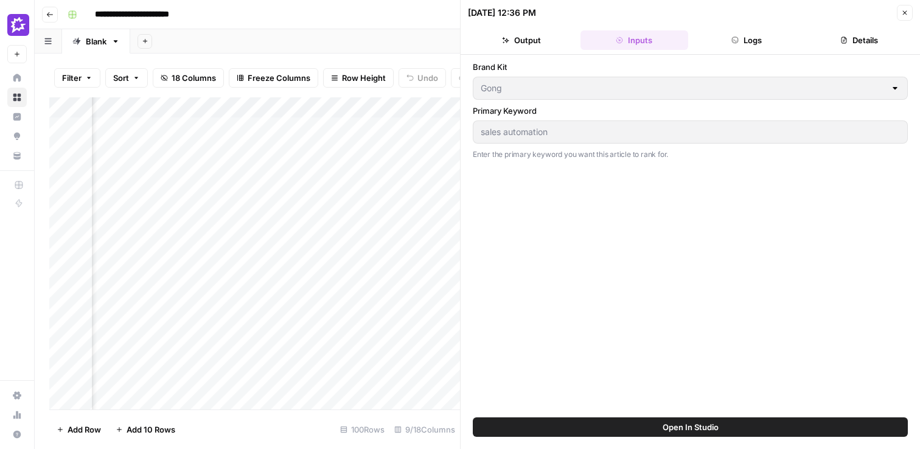
click at [903, 18] on button "Close" at bounding box center [905, 13] width 16 height 16
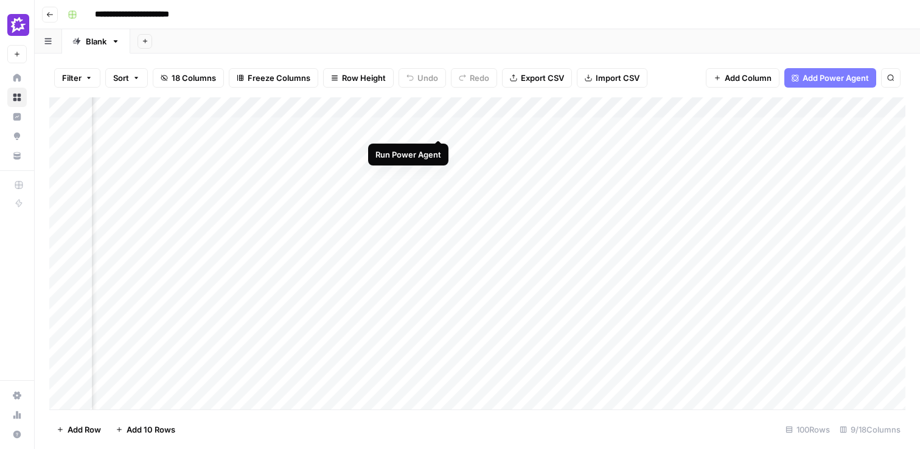
click at [438, 129] on div "Add Column" at bounding box center [477, 253] width 856 height 312
click at [438, 127] on div "Add Column" at bounding box center [477, 253] width 856 height 312
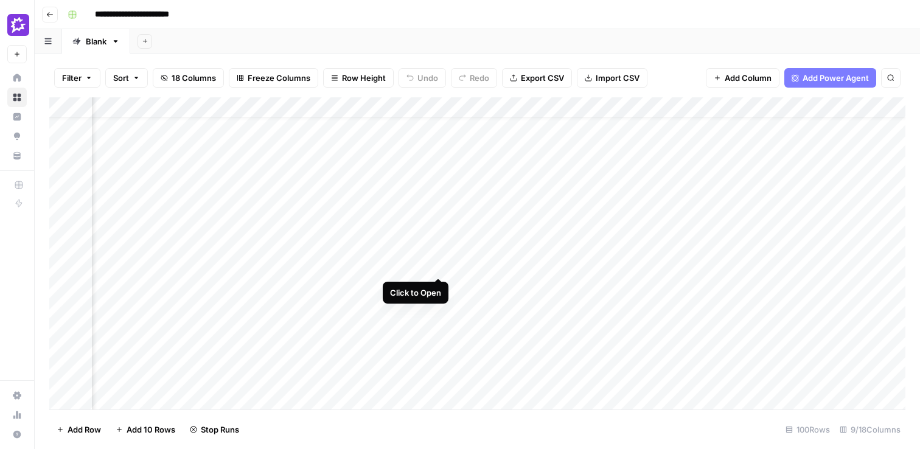
click at [439, 264] on div "Add Column" at bounding box center [477, 253] width 856 height 312
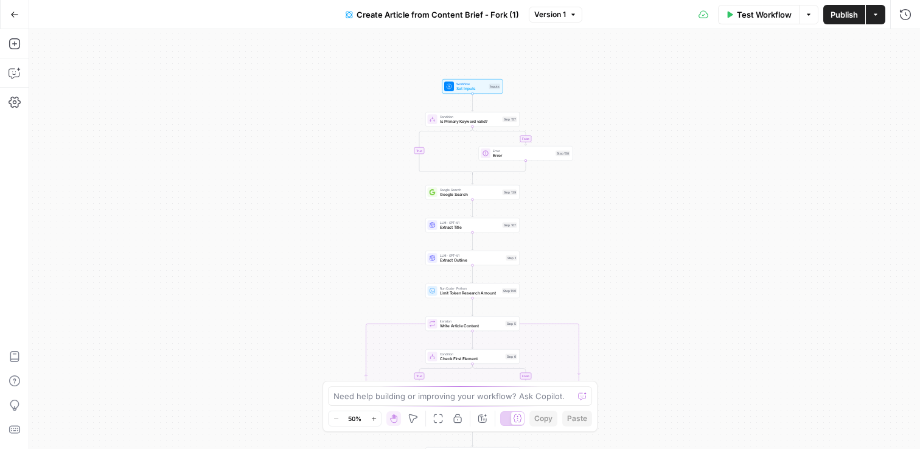
click at [590, 201] on div "true false true false true false Workflow Set Inputs Inputs Condition Is Primar…" at bounding box center [474, 239] width 891 height 420
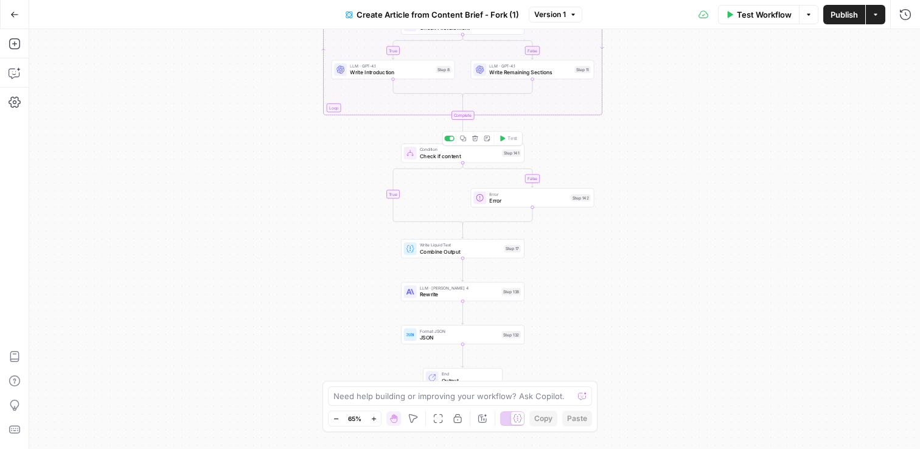
click at [443, 161] on div "Condition Check if content Step 141 Copy step Delete step Add Note Test" at bounding box center [463, 153] width 124 height 19
click at [908, 46] on icon "button" at bounding box center [904, 43] width 7 height 7
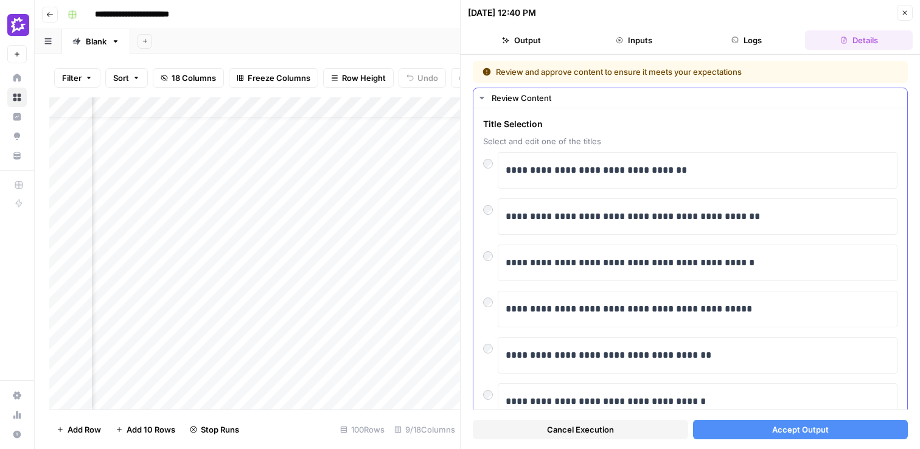
scroll to position [27, 358]
click at [772, 424] on button "Accept Output" at bounding box center [800, 429] width 215 height 19
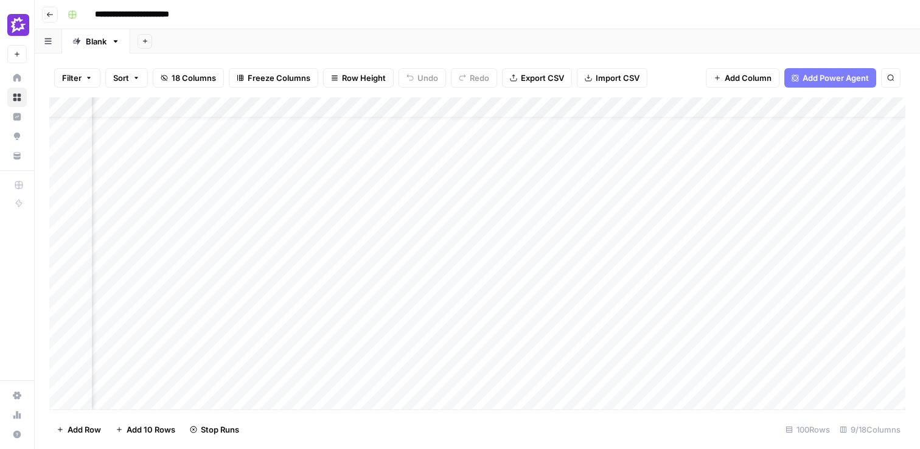
scroll to position [0, 357]
click at [636, 127] on div "Add Column" at bounding box center [477, 253] width 856 height 312
click at [628, 152] on div "Add Column" at bounding box center [477, 253] width 856 height 312
click at [623, 171] on div "Add Column" at bounding box center [477, 253] width 856 height 312
click at [623, 193] on div "Add Column" at bounding box center [477, 253] width 856 height 312
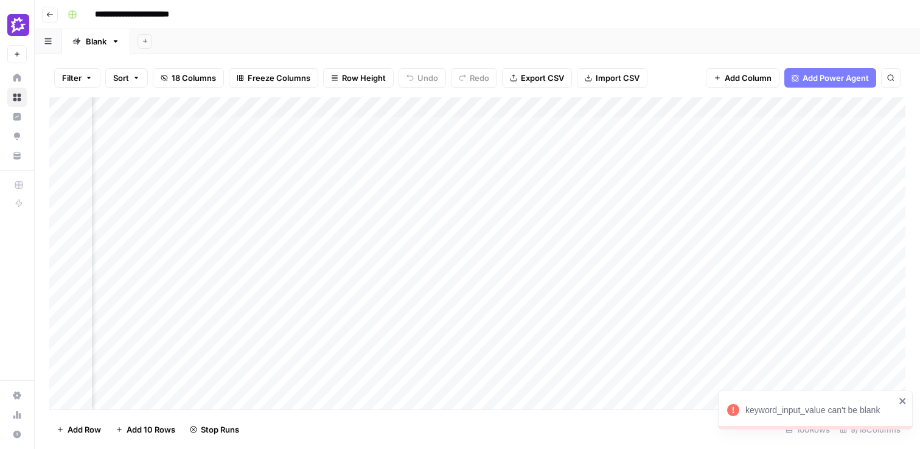
click at [628, 211] on div "Add Column" at bounding box center [477, 253] width 856 height 312
click at [628, 233] on div "Add Column" at bounding box center [477, 253] width 856 height 312
click at [628, 247] on div "Add Column" at bounding box center [477, 253] width 856 height 312
click at [635, 119] on div "Add Column" at bounding box center [477, 253] width 856 height 312
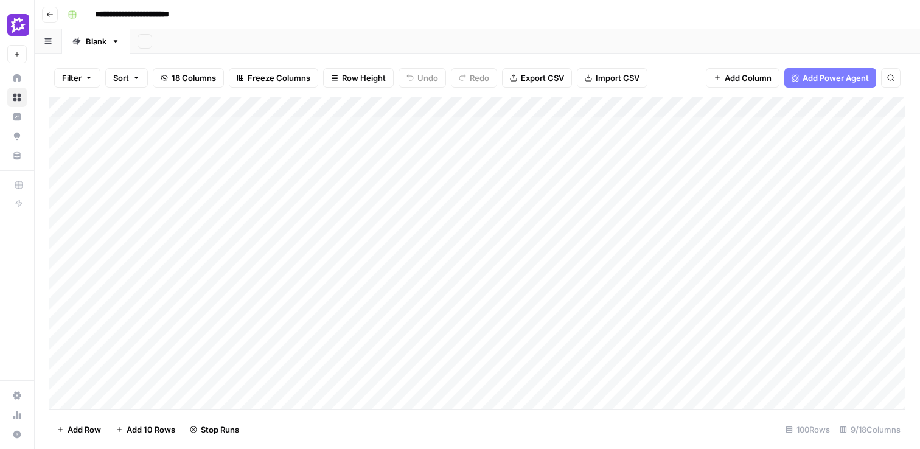
click at [524, 108] on div "Add Column" at bounding box center [477, 253] width 856 height 312
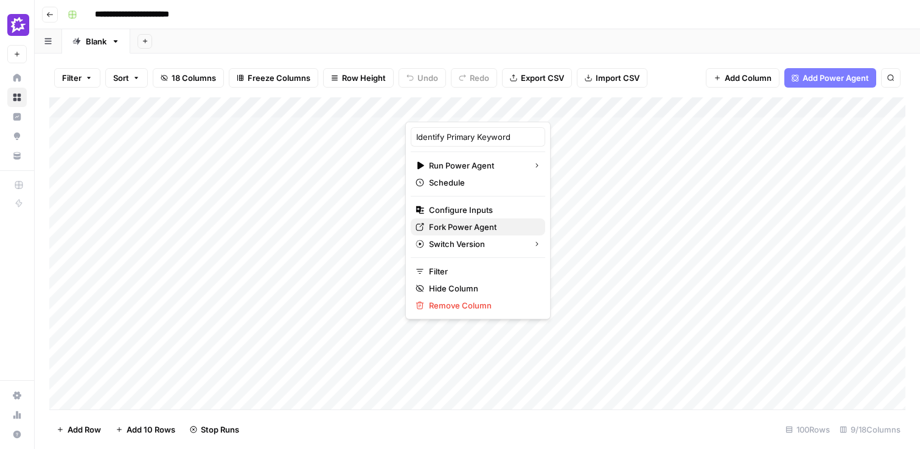
click at [461, 224] on span "Fork Power Agent" at bounding box center [482, 227] width 107 height 12
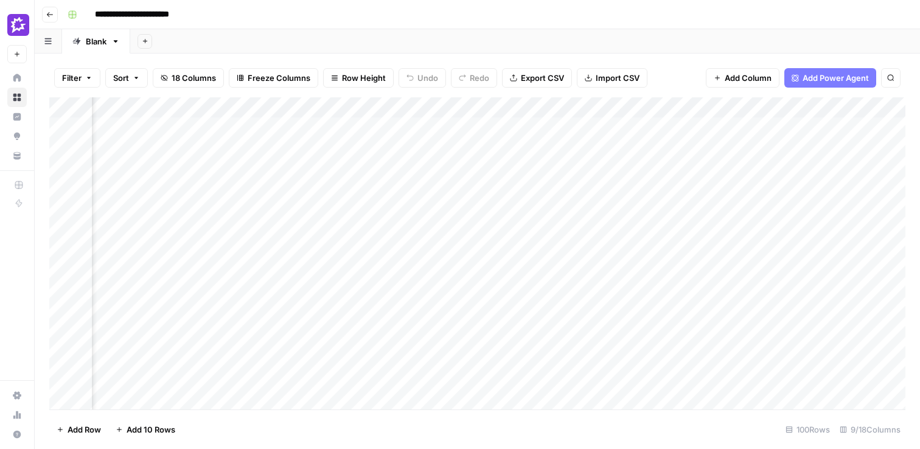
scroll to position [0, 333]
click at [719, 151] on div "Add Column" at bounding box center [477, 253] width 856 height 312
click at [719, 169] on div "Add Column" at bounding box center [477, 253] width 856 height 312
click at [718, 191] on div "Add Column" at bounding box center [477, 253] width 856 height 312
click at [721, 205] on div "Add Column" at bounding box center [477, 253] width 856 height 312
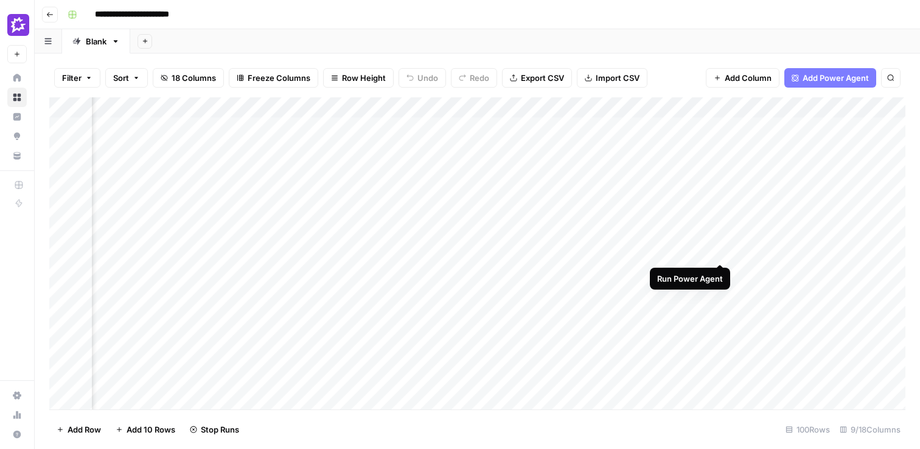
click at [718, 254] on div "Add Column" at bounding box center [477, 253] width 856 height 312
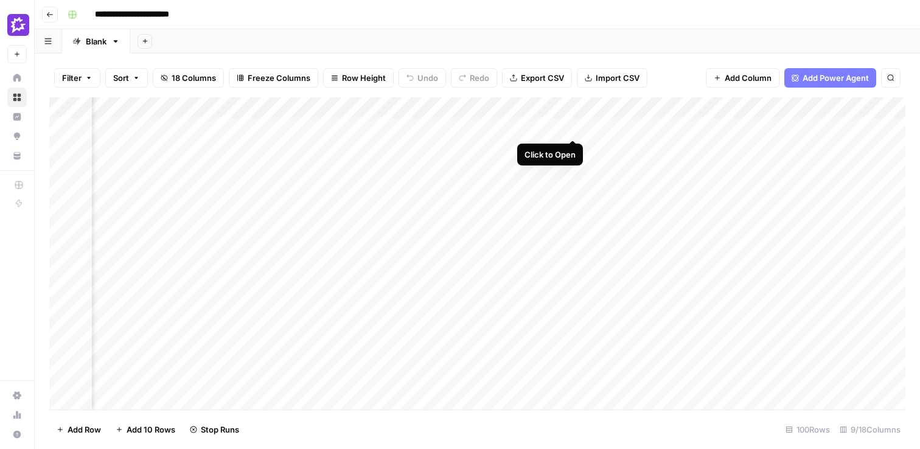
click at [573, 128] on div "Add Column" at bounding box center [477, 253] width 856 height 312
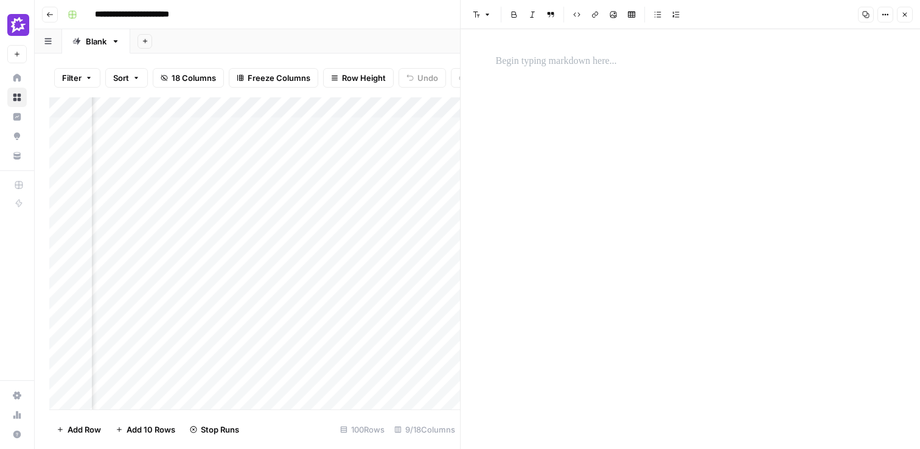
click at [450, 122] on div "Add Column" at bounding box center [254, 253] width 411 height 312
click at [909, 17] on button "Close" at bounding box center [905, 15] width 16 height 16
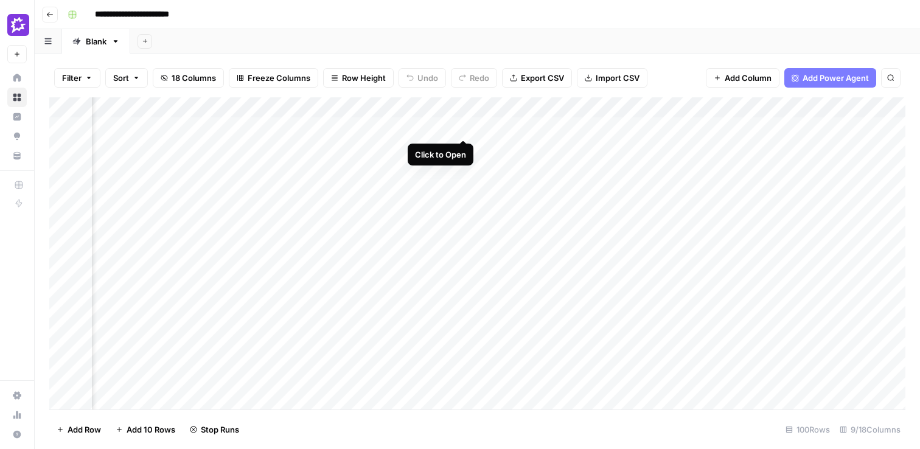
click at [463, 126] on div "Add Column" at bounding box center [477, 253] width 856 height 312
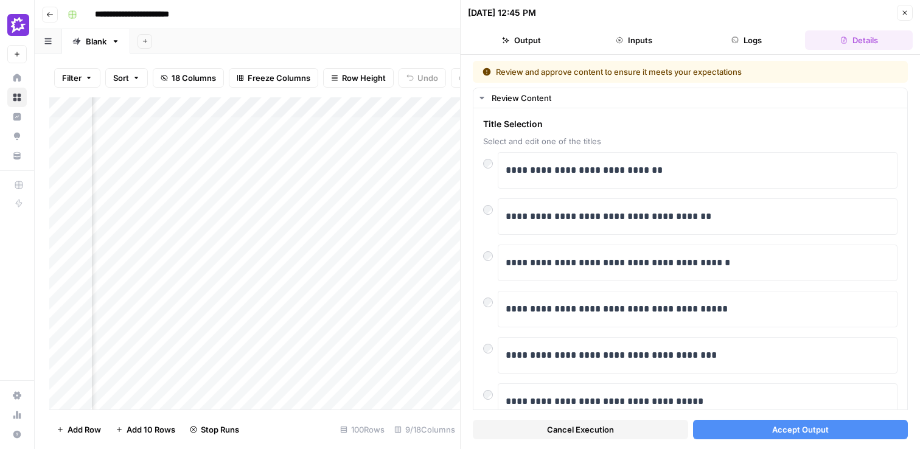
click at [787, 427] on span "Accept Output" at bounding box center [800, 430] width 57 height 12
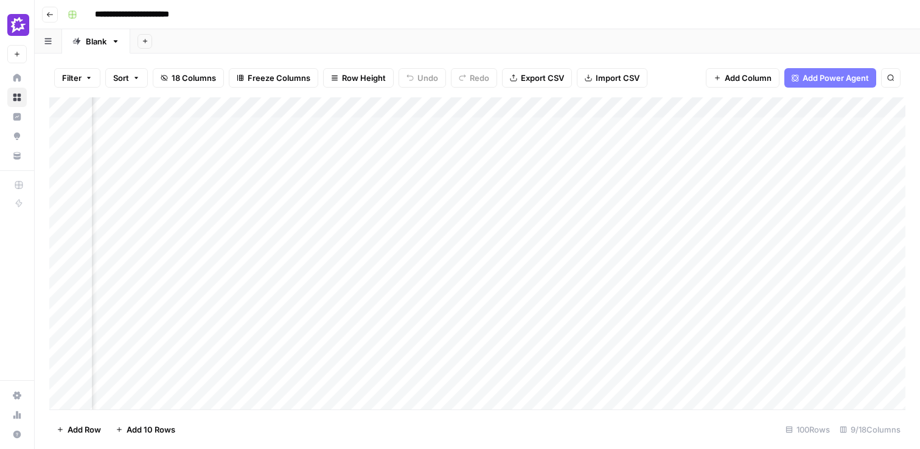
scroll to position [0, 345]
click at [712, 150] on div "Add Column" at bounding box center [477, 253] width 856 height 312
click at [708, 170] on div "Add Column" at bounding box center [477, 253] width 856 height 312
click at [710, 191] on div "Add Column" at bounding box center [477, 253] width 856 height 312
click at [708, 209] on div "Add Column" at bounding box center [477, 253] width 856 height 312
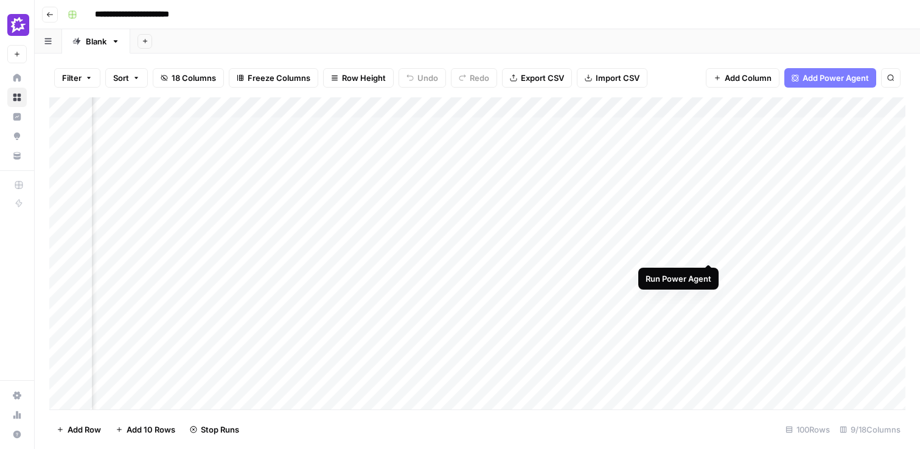
click at [708, 253] on div "Add Column" at bounding box center [477, 253] width 856 height 312
click at [583, 146] on div "Add Column" at bounding box center [477, 253] width 856 height 312
click at [586, 148] on div "Add Column" at bounding box center [477, 253] width 856 height 312
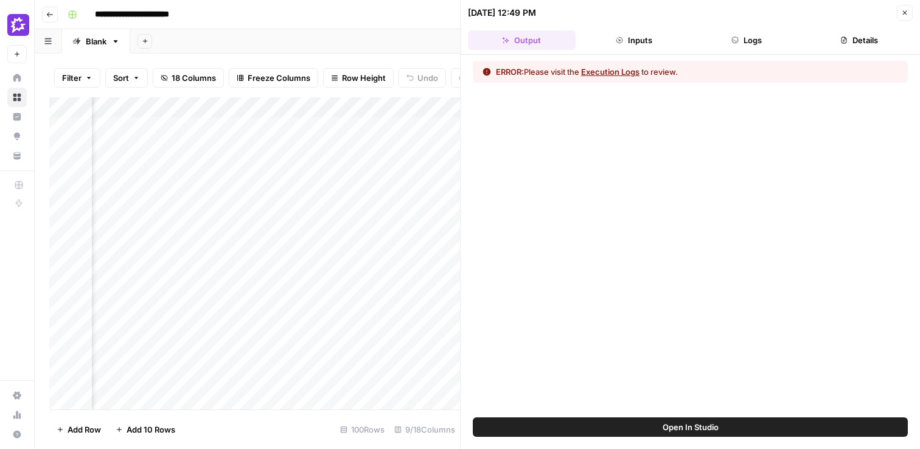
click at [626, 74] on button "Execution Logs" at bounding box center [610, 72] width 58 height 12
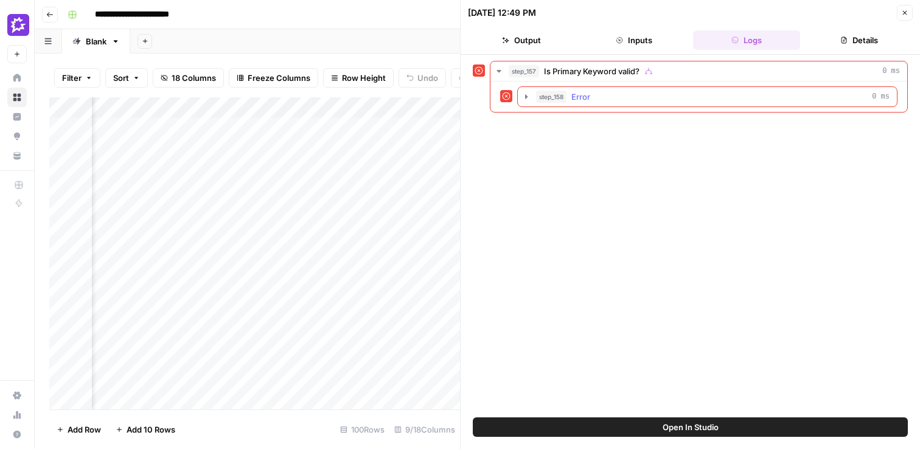
click at [613, 93] on div "step_158 Error 0 ms" at bounding box center [713, 97] width 354 height 12
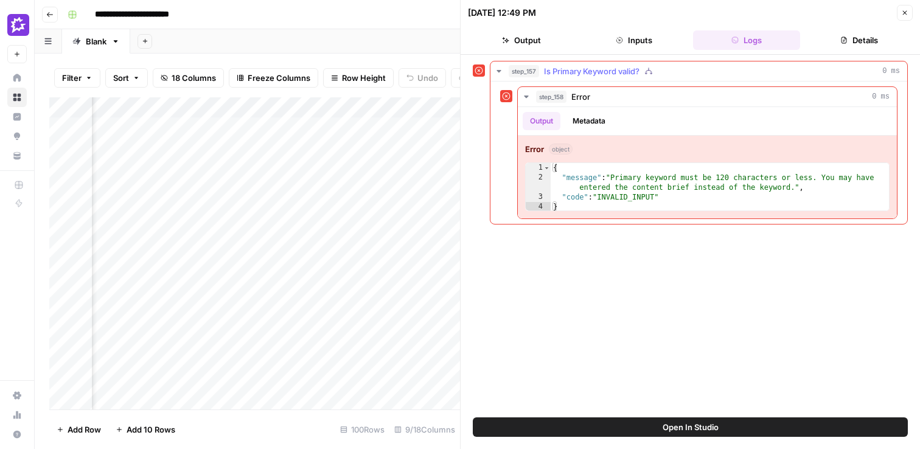
click at [678, 75] on div "step_157 Is Primary Keyword valid? 0 ms" at bounding box center [704, 71] width 391 height 12
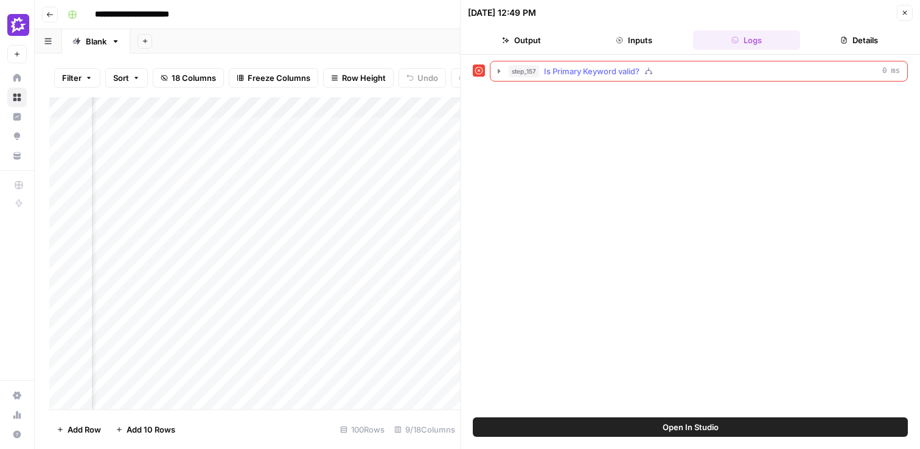
click at [662, 68] on div "step_157 Is Primary Keyword valid? 0 ms" at bounding box center [704, 71] width 391 height 12
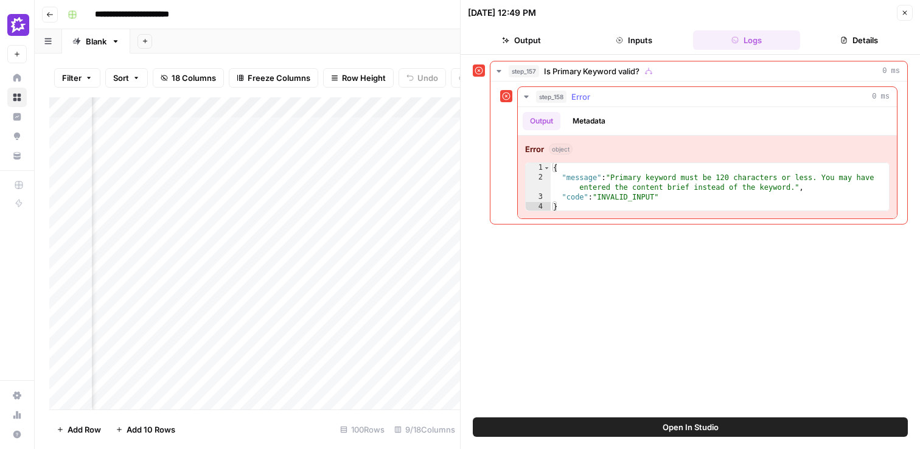
click at [634, 96] on div "step_158 Error 0 ms" at bounding box center [713, 97] width 354 height 12
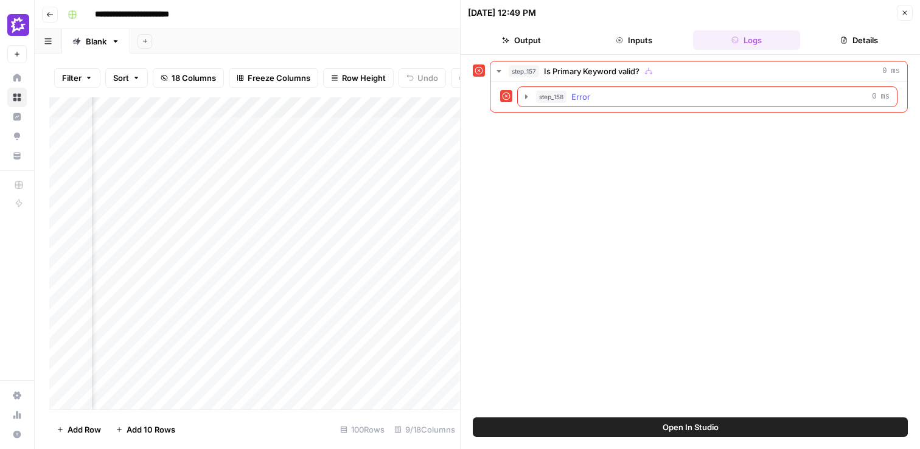
click at [634, 96] on div "step_158 Error 0 ms" at bounding box center [713, 97] width 354 height 12
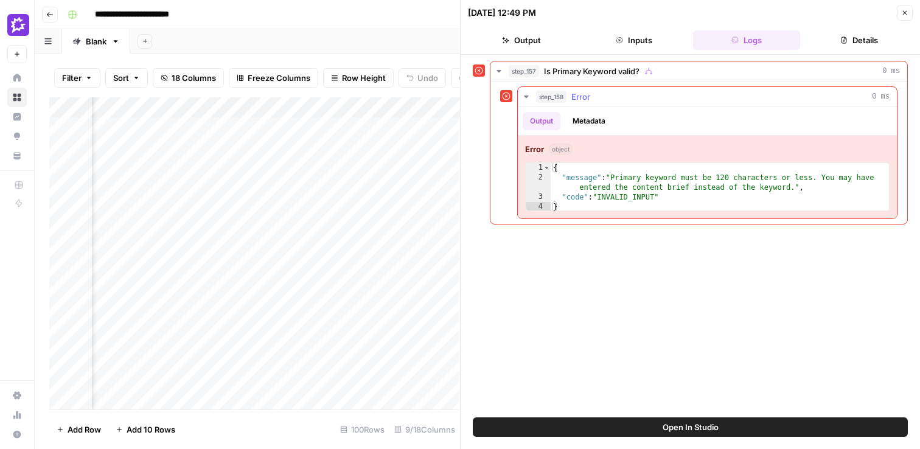
click at [587, 119] on button "Metadata" at bounding box center [588, 121] width 47 height 18
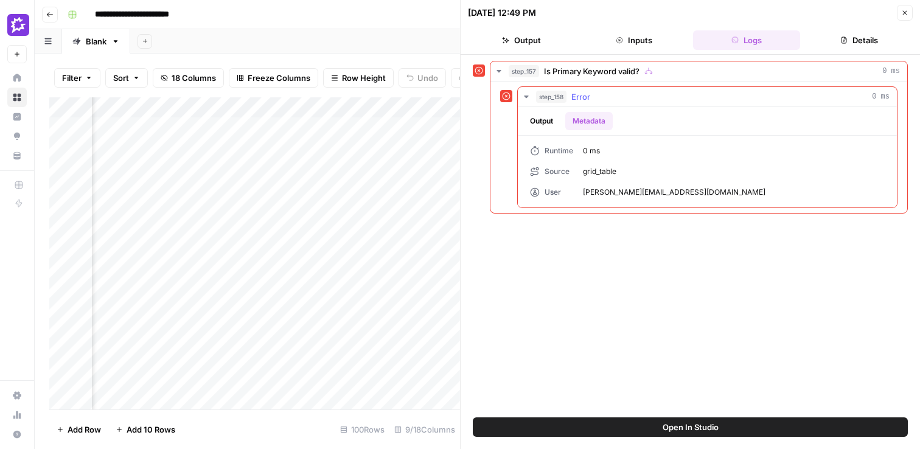
click at [562, 119] on ul "Output Metadata" at bounding box center [568, 121] width 90 height 18
click at [550, 119] on button "Output" at bounding box center [542, 121] width 38 height 18
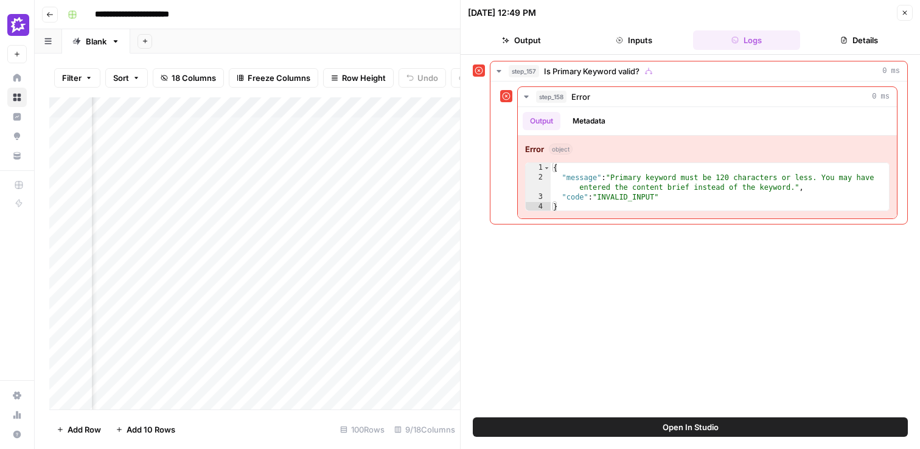
click at [911, 16] on button "Close" at bounding box center [905, 13] width 16 height 16
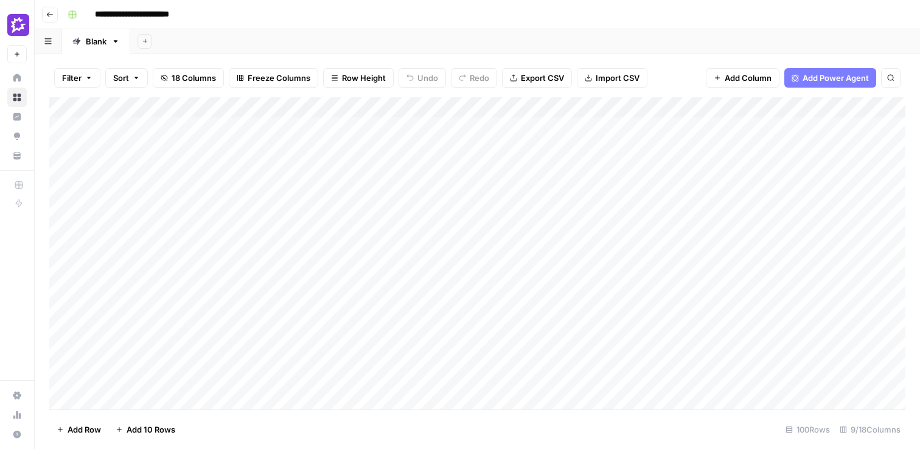
click at [330, 140] on div "Add Column" at bounding box center [477, 253] width 856 height 312
click at [330, 143] on div "Add Column" at bounding box center [477, 253] width 856 height 312
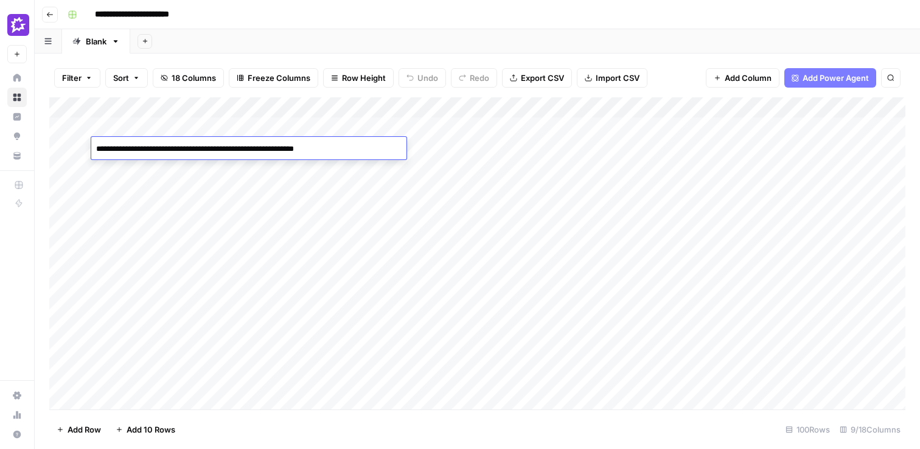
click at [330, 143] on textarea "**********" at bounding box center [248, 149] width 315 height 17
click at [355, 146] on textarea "**********" at bounding box center [248, 149] width 315 height 17
drag, startPoint x: 355, startPoint y: 146, endPoint x: 294, endPoint y: 145, distance: 60.9
click at [294, 145] on textarea "**********" at bounding box center [248, 149] width 315 height 17
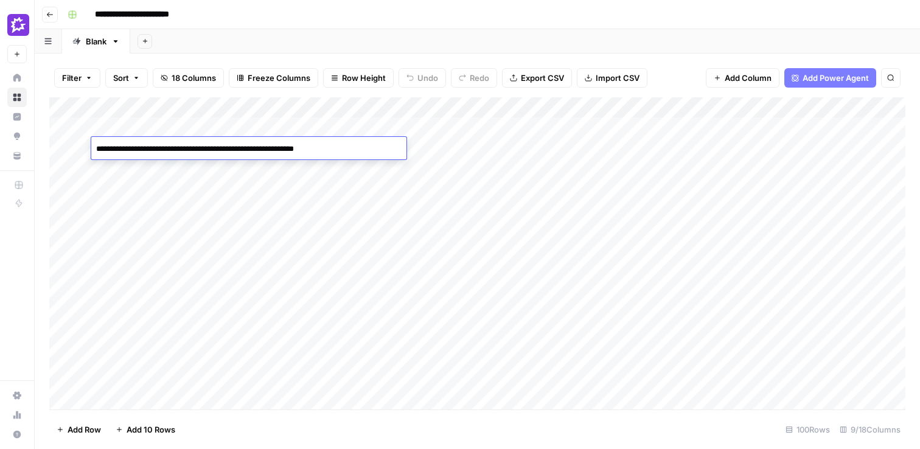
click at [292, 147] on textarea "**********" at bounding box center [248, 149] width 315 height 17
drag, startPoint x: 292, startPoint y: 147, endPoint x: 270, endPoint y: 147, distance: 22.5
click at [270, 147] on textarea "**********" at bounding box center [248, 149] width 315 height 17
type textarea "**********"
click at [717, 43] on div "Add Sheet" at bounding box center [525, 41] width 790 height 24
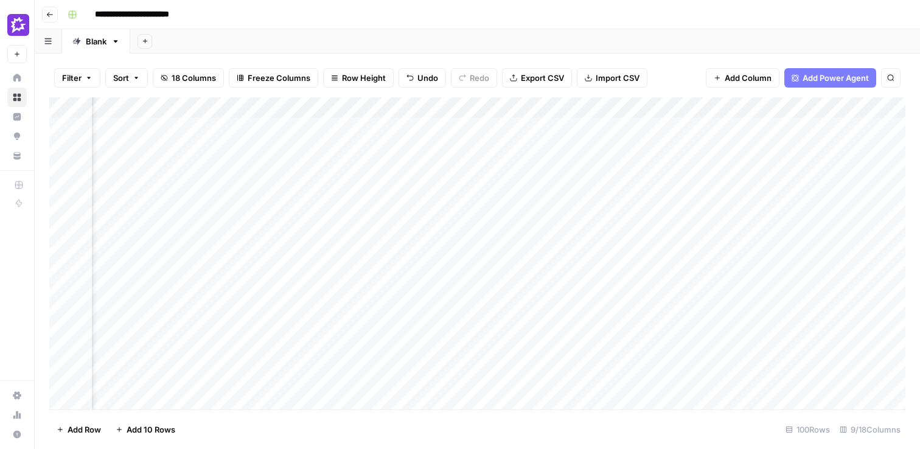
scroll to position [0, 306]
click at [744, 145] on div "Add Column" at bounding box center [477, 253] width 856 height 312
click at [622, 189] on div "Add Column" at bounding box center [477, 253] width 856 height 312
click at [729, 193] on div "Add Column" at bounding box center [477, 253] width 856 height 312
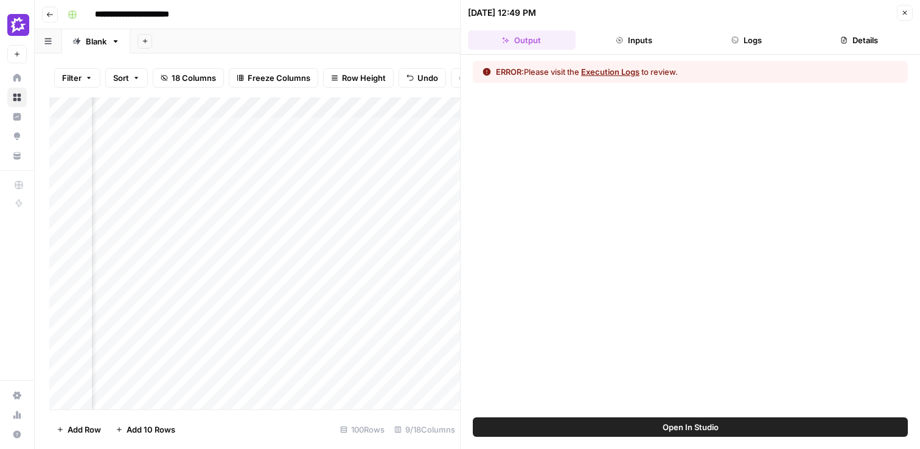
click at [607, 74] on button "Execution Logs" at bounding box center [610, 72] width 58 height 12
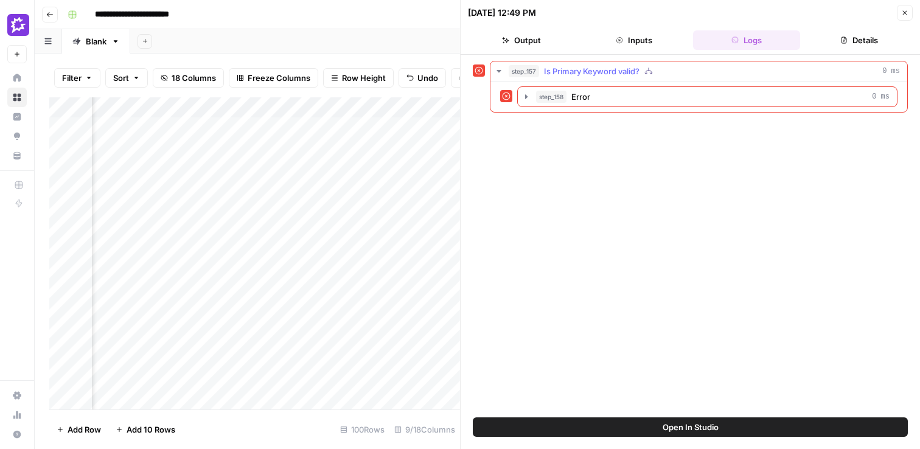
click at [612, 77] on button "step_157 Is Primary Keyword valid? 0 ms" at bounding box center [699, 70] width 417 height 19
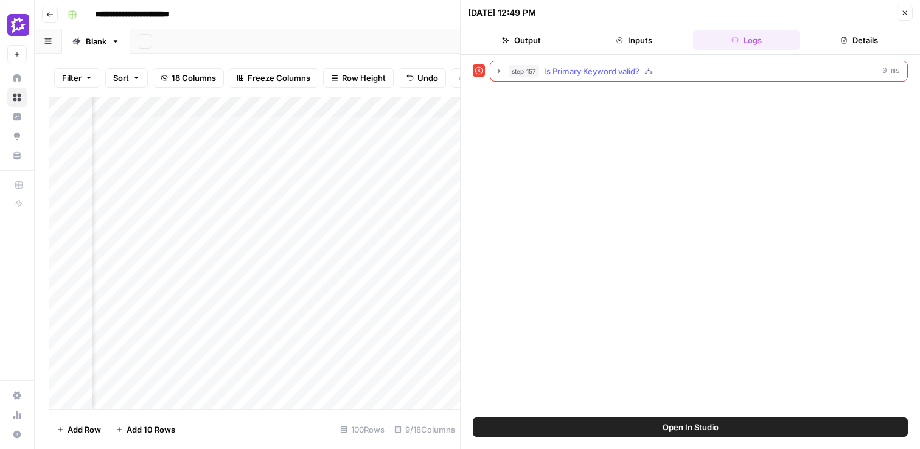
click at [612, 77] on button "step_157 Is Primary Keyword valid? 0 ms" at bounding box center [699, 70] width 417 height 19
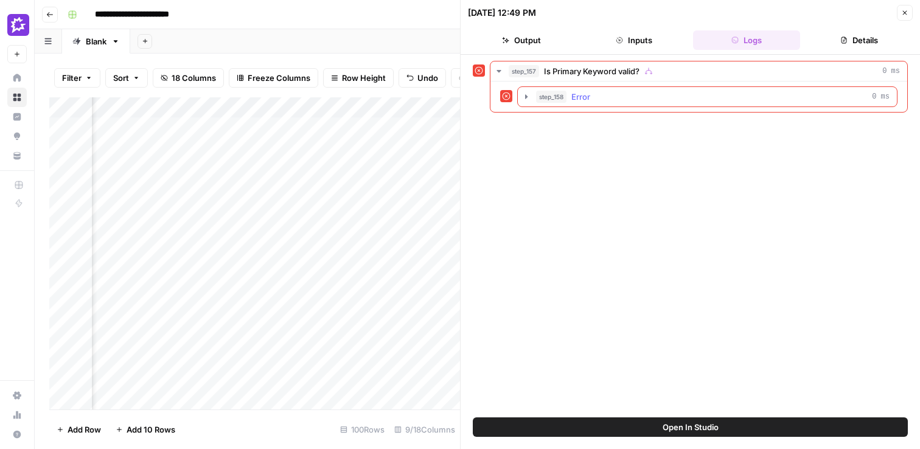
click at [612, 103] on button "step_158 Error 0 ms" at bounding box center [707, 96] width 379 height 19
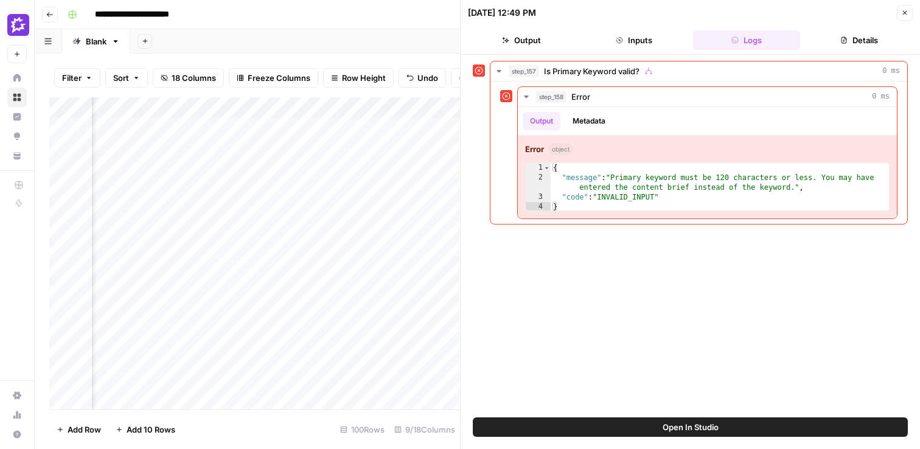
click at [904, 17] on button "Close" at bounding box center [905, 13] width 16 height 16
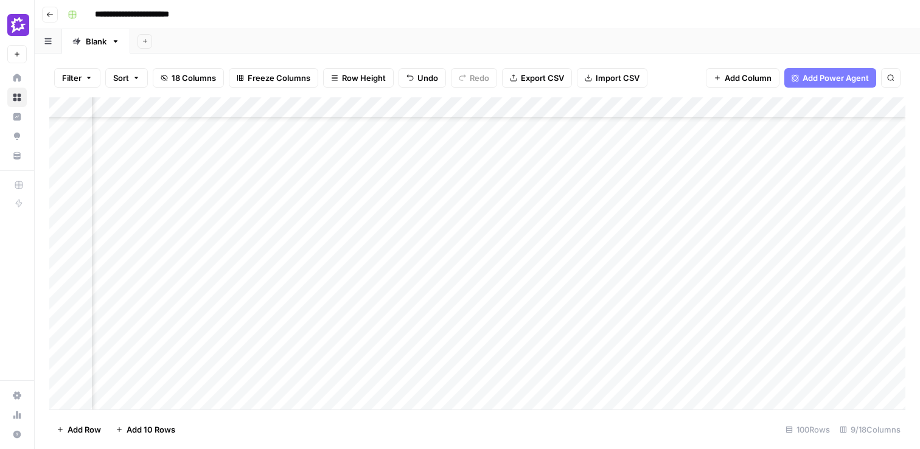
scroll to position [0, 306]
click at [682, 232] on div "Add Column" at bounding box center [477, 253] width 856 height 312
click at [682, 271] on div "Add Column" at bounding box center [477, 253] width 856 height 312
click at [679, 292] on div "Add Column" at bounding box center [477, 253] width 856 height 312
click at [679, 315] on div "Add Column" at bounding box center [477, 253] width 856 height 312
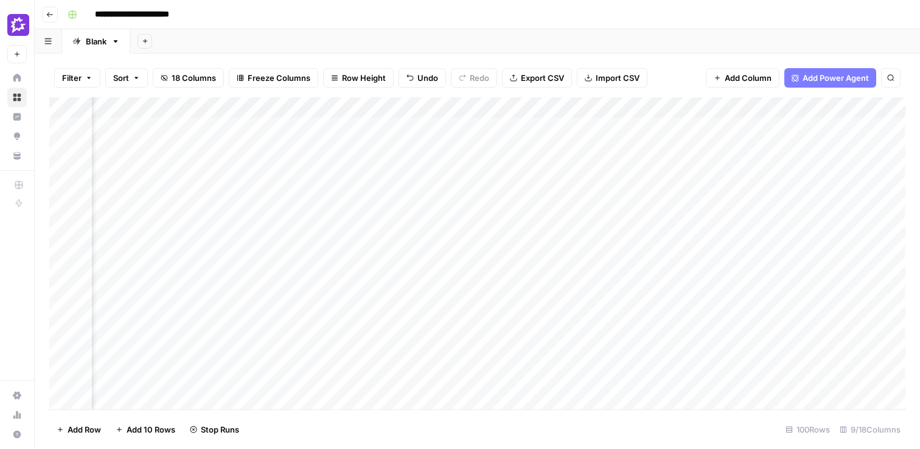
click at [683, 335] on div "Add Column" at bounding box center [477, 253] width 856 height 312
click at [682, 357] on div "Add Column" at bounding box center [477, 253] width 856 height 312
click at [684, 127] on div "Add Column" at bounding box center [477, 253] width 856 height 312
click at [899, 401] on icon "close" at bounding box center [903, 401] width 9 height 10
click at [620, 21] on div "**********" at bounding box center [485, 14] width 845 height 19
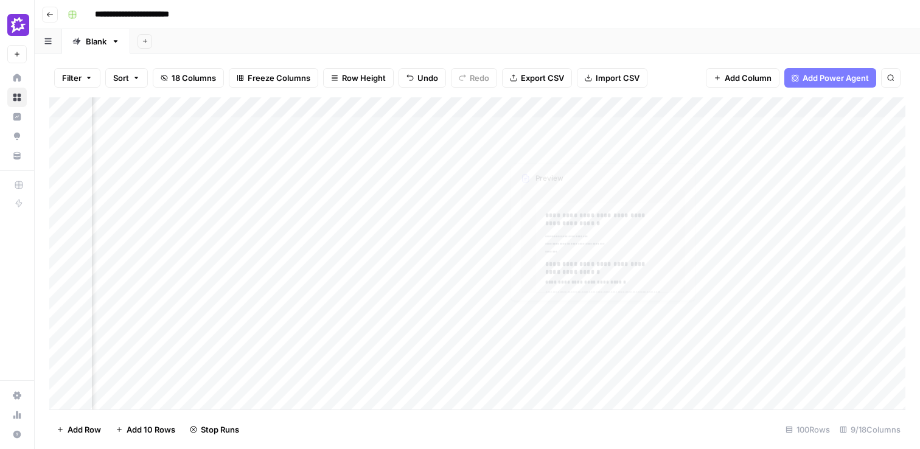
click at [563, 188] on div "Add Column" at bounding box center [477, 253] width 856 height 312
click at [687, 217] on div "Add Column" at bounding box center [477, 253] width 856 height 312
click at [653, 207] on div "Add Column" at bounding box center [477, 253] width 856 height 312
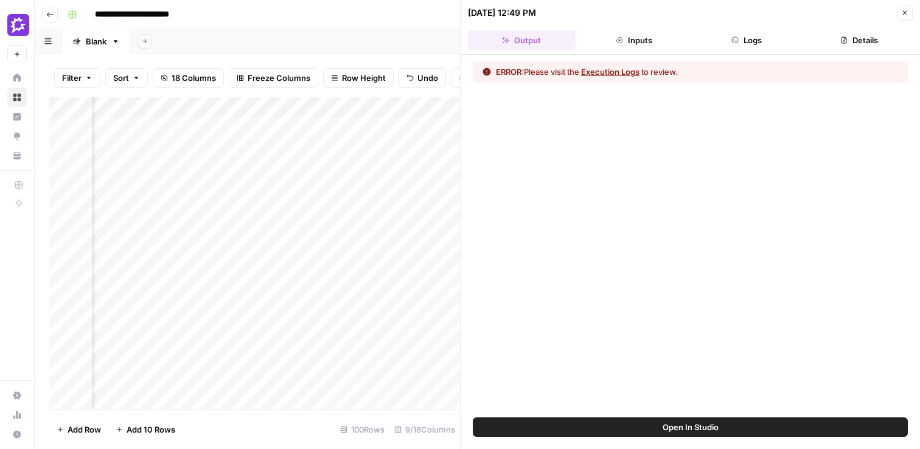
click at [598, 72] on button "Execution Logs" at bounding box center [610, 72] width 58 height 12
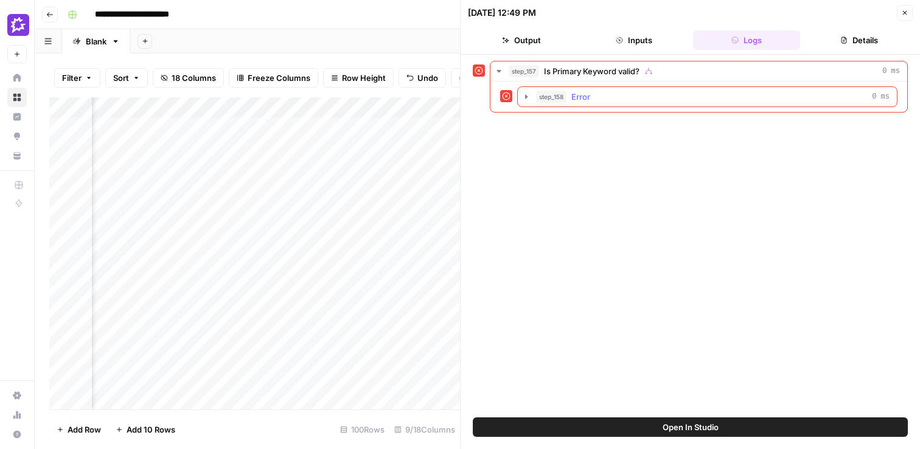
click at [636, 87] on button "step_158 Error 0 ms" at bounding box center [707, 96] width 379 height 19
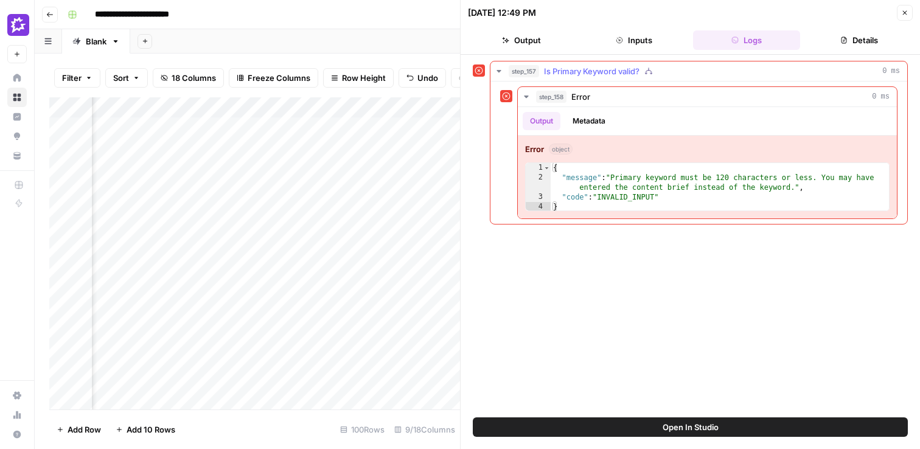
click at [663, 69] on div "step_157 Is Primary Keyword valid? 0 ms" at bounding box center [704, 71] width 391 height 12
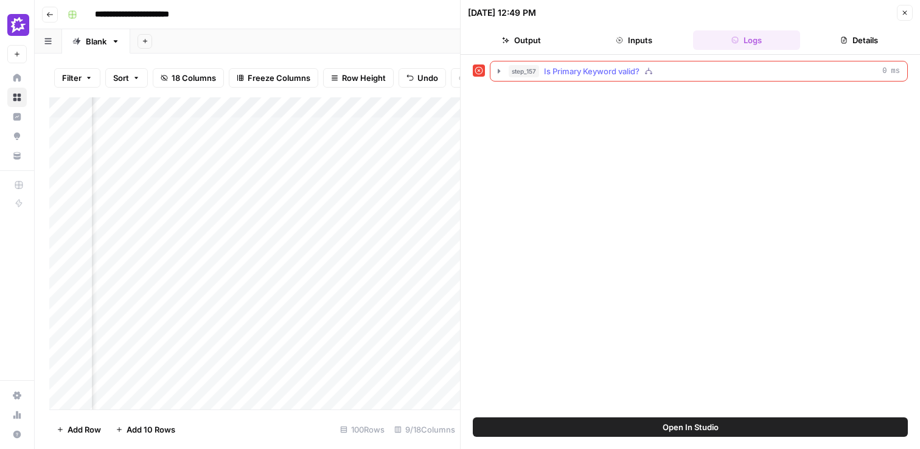
click at [663, 69] on div "step_157 Is Primary Keyword valid? 0 ms" at bounding box center [704, 71] width 391 height 12
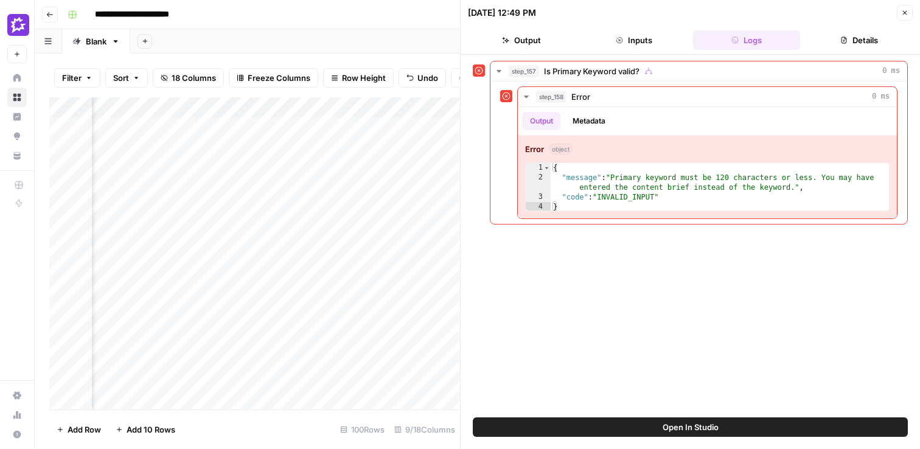
click at [908, 11] on icon "button" at bounding box center [904, 12] width 7 height 7
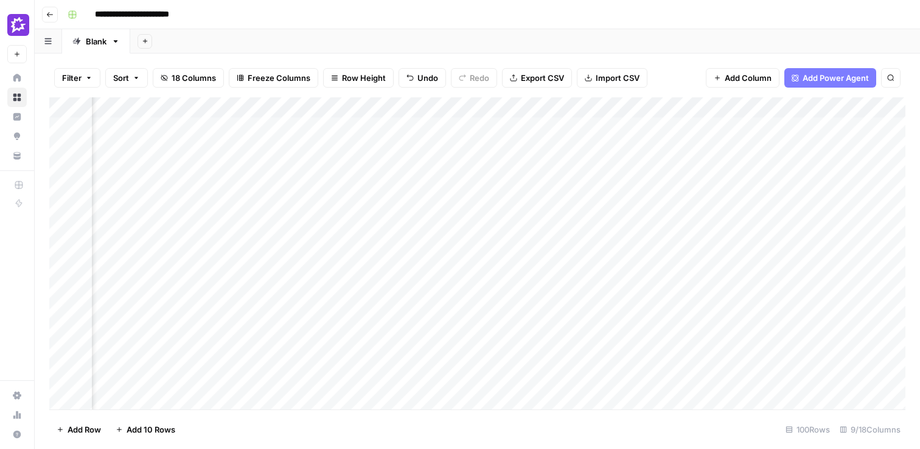
click at [732, 109] on div "Add Column" at bounding box center [477, 253] width 856 height 312
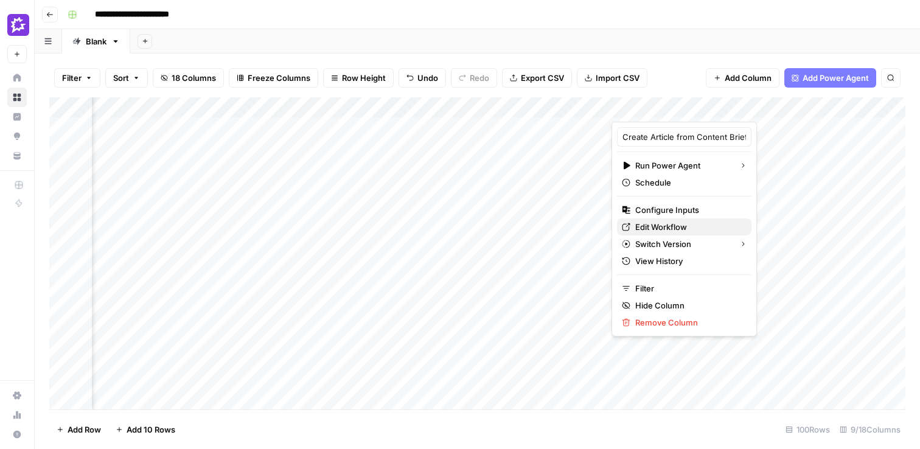
click at [663, 221] on span "Edit Workflow" at bounding box center [688, 227] width 107 height 12
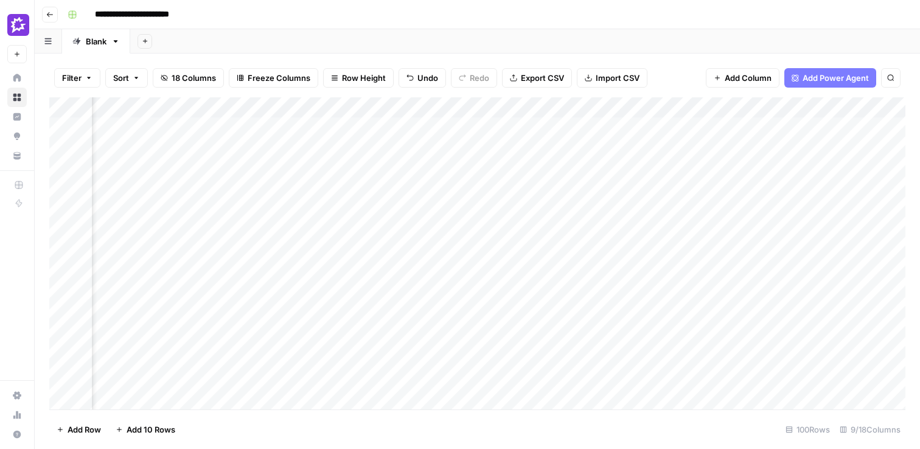
scroll to position [0, 388]
click at [475, 203] on div "Add Column" at bounding box center [477, 253] width 856 height 312
click at [631, 147] on div "Add Column" at bounding box center [477, 253] width 856 height 312
click at [540, 145] on div "Add Column" at bounding box center [477, 253] width 856 height 312
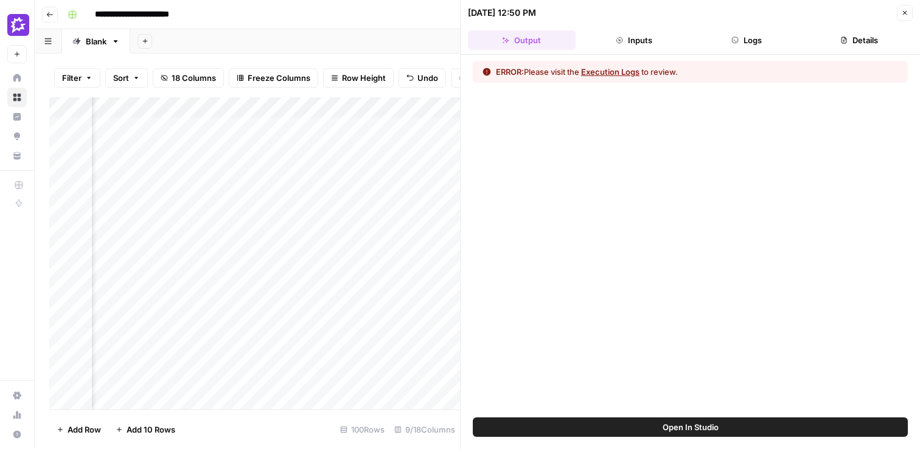
click at [609, 74] on button "Execution Logs" at bounding box center [610, 72] width 58 height 12
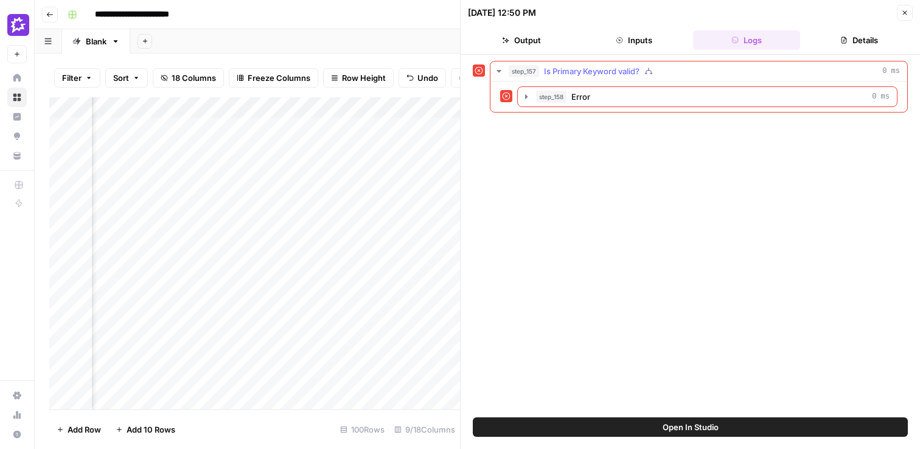
click at [647, 71] on icon "button" at bounding box center [649, 71] width 9 height 9
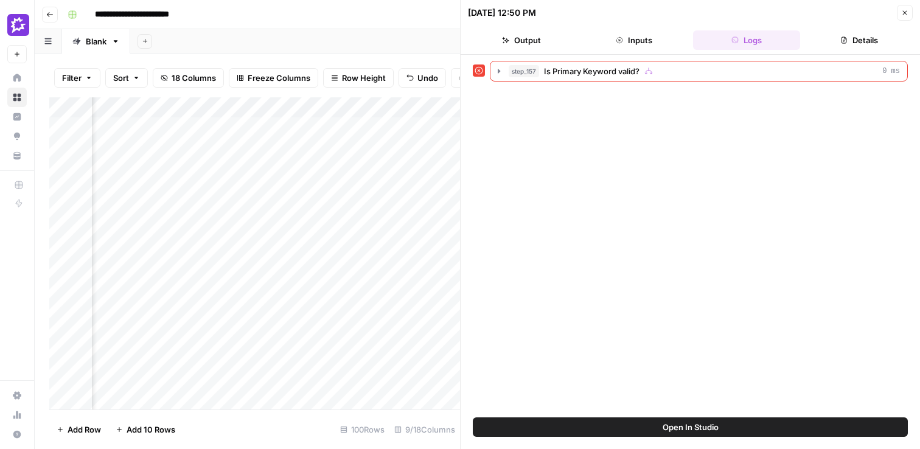
click at [634, 76] on span "Is Primary Keyword valid?" at bounding box center [592, 71] width 96 height 12
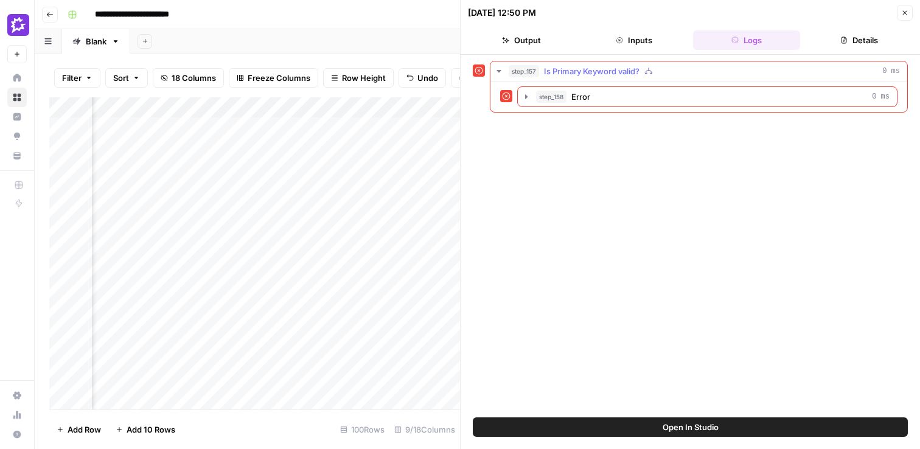
click at [631, 111] on div "step_158 Error 0 ms" at bounding box center [699, 97] width 417 height 30
click at [631, 93] on div "step_158 Error 0 ms" at bounding box center [713, 97] width 354 height 12
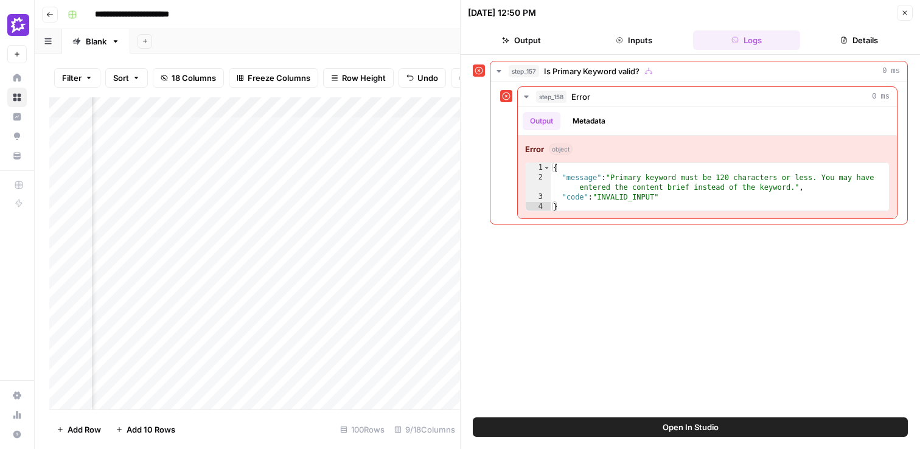
click at [901, 12] on icon "button" at bounding box center [904, 12] width 7 height 7
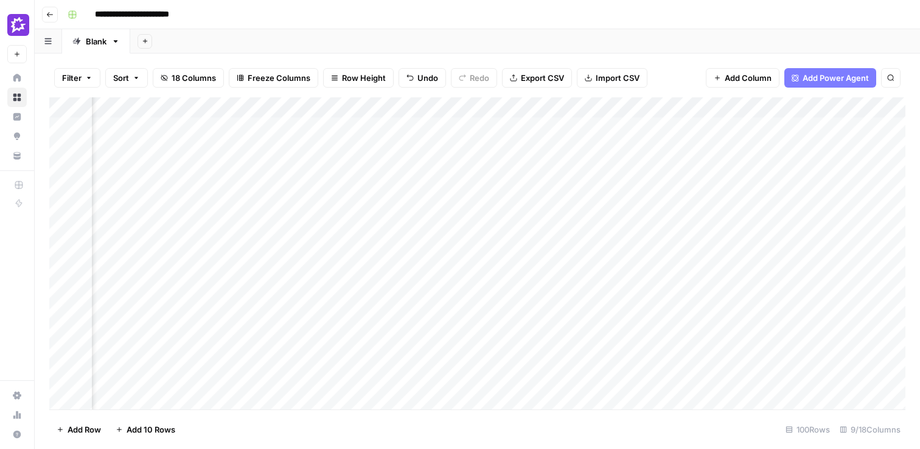
click at [648, 112] on div "Add Column" at bounding box center [477, 253] width 856 height 312
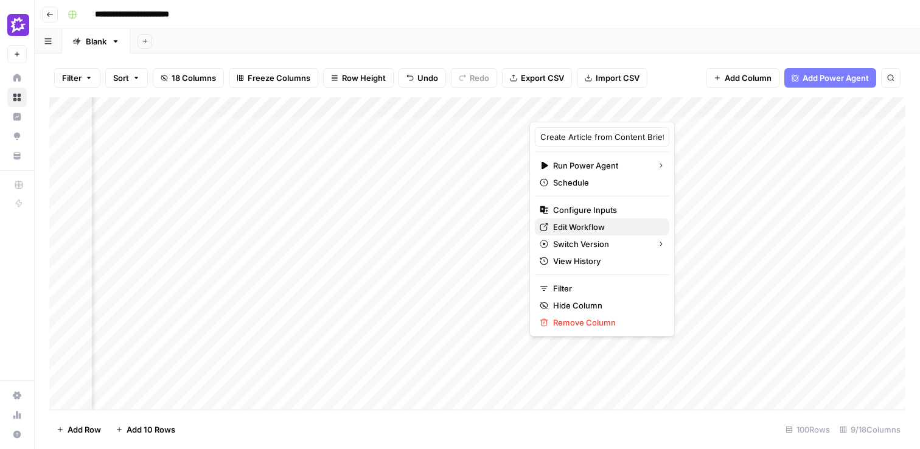
click at [589, 227] on span "Edit Workflow" at bounding box center [606, 227] width 107 height 12
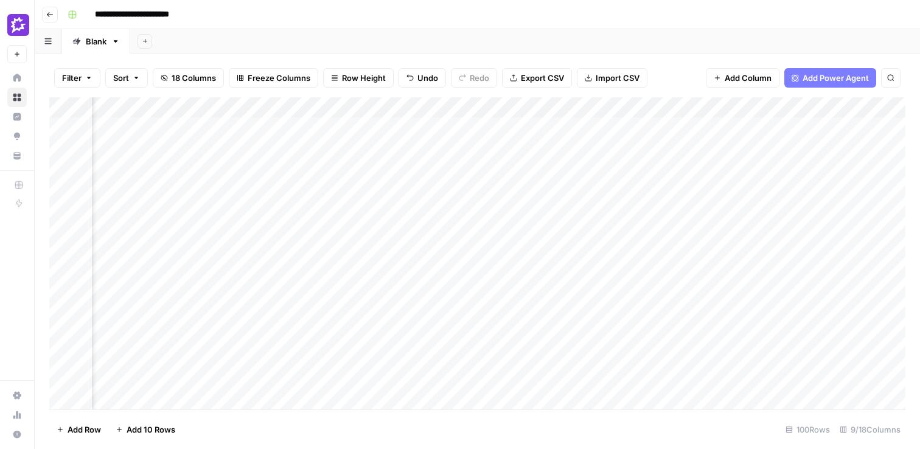
scroll to position [0, 126]
click at [498, 149] on div "Add Column" at bounding box center [477, 253] width 856 height 312
click at [498, 149] on textarea "**********" at bounding box center [518, 149] width 195 height 17
click at [563, 30] on div "Add Sheet" at bounding box center [525, 41] width 790 height 24
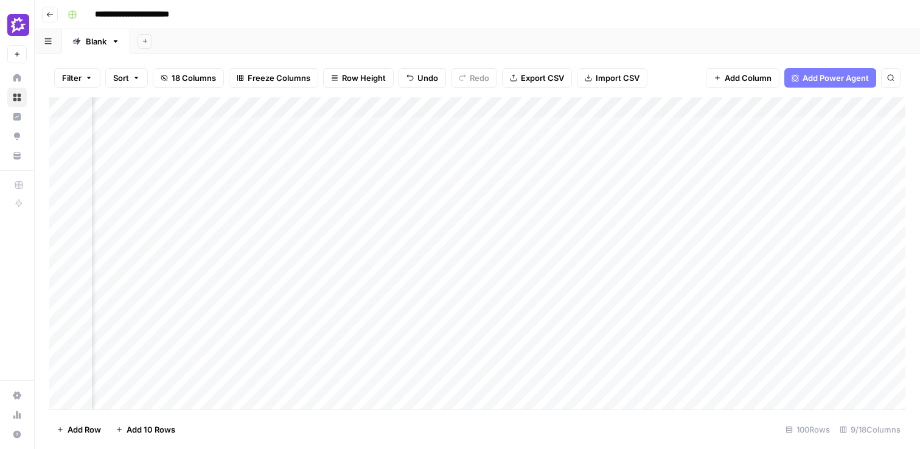
scroll to position [0, 285]
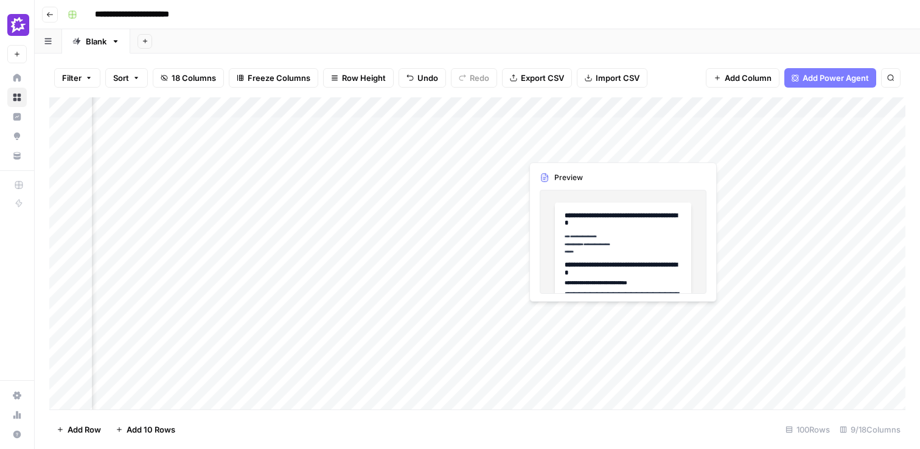
click at [576, 145] on div "Add Column" at bounding box center [477, 253] width 856 height 312
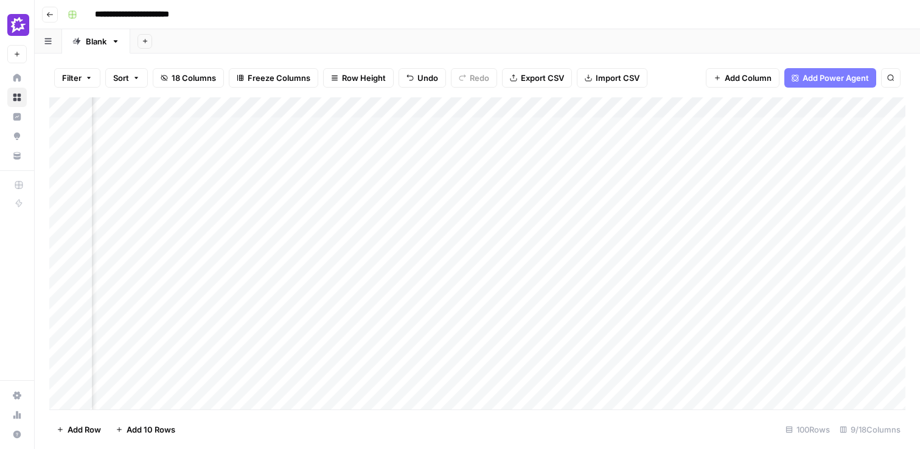
click at [691, 44] on div "Add Sheet" at bounding box center [525, 41] width 790 height 24
click at [766, 149] on div "Add Column" at bounding box center [477, 253] width 856 height 312
click at [769, 169] on div "Add Column" at bounding box center [477, 253] width 856 height 312
click at [767, 188] on div "Add Column" at bounding box center [477, 253] width 856 height 312
click at [699, 39] on div "Add Sheet" at bounding box center [525, 41] width 790 height 24
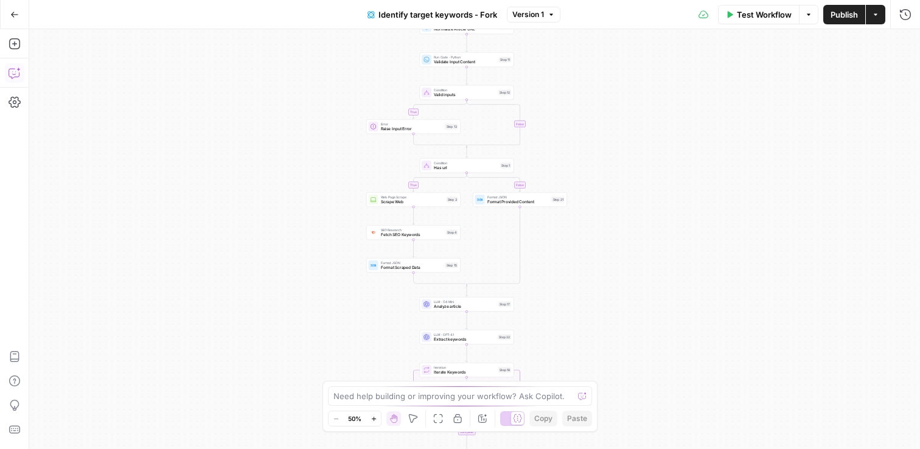
click at [21, 75] on button "Copilot" at bounding box center [14, 72] width 19 height 19
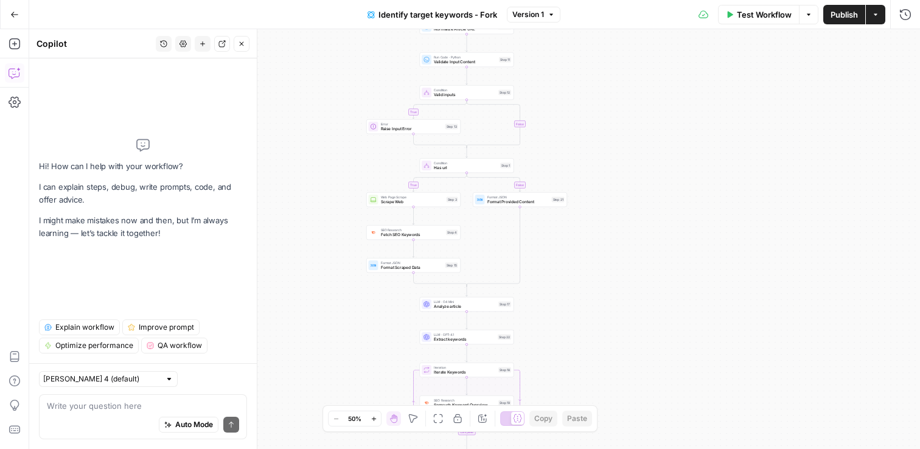
click at [97, 321] on button "Explain workflow" at bounding box center [79, 328] width 81 height 16
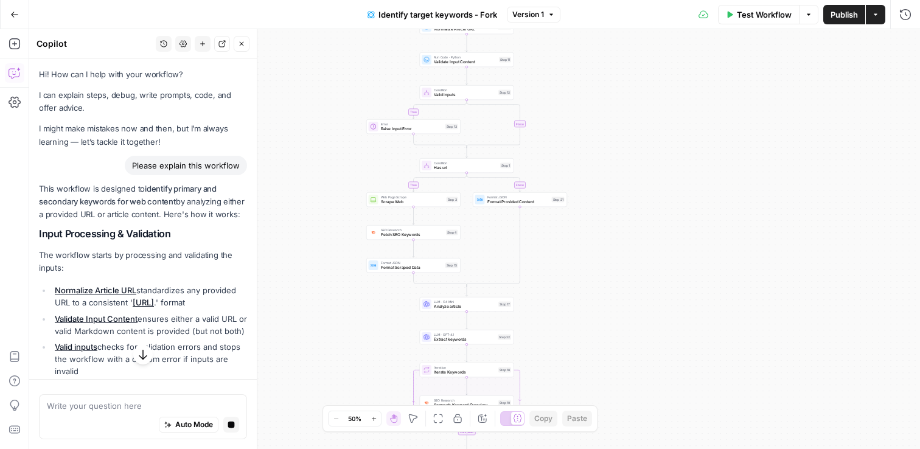
scroll to position [131, 0]
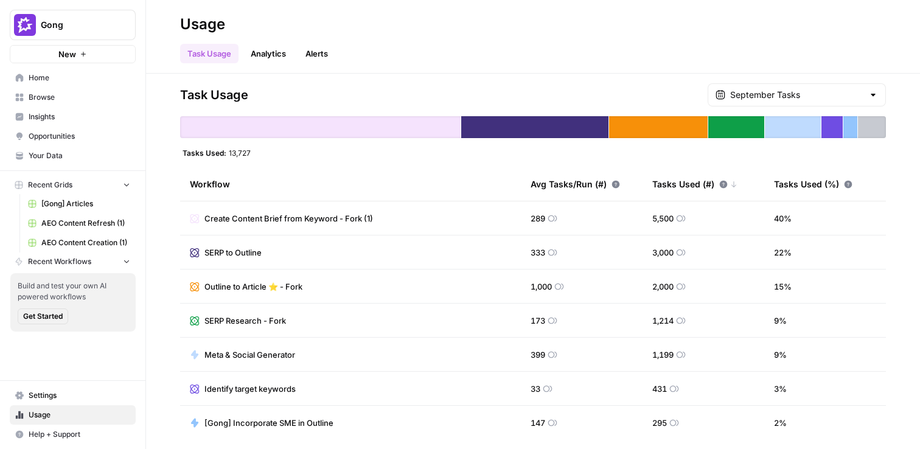
click at [873, 129] on div at bounding box center [872, 127] width 28 height 22
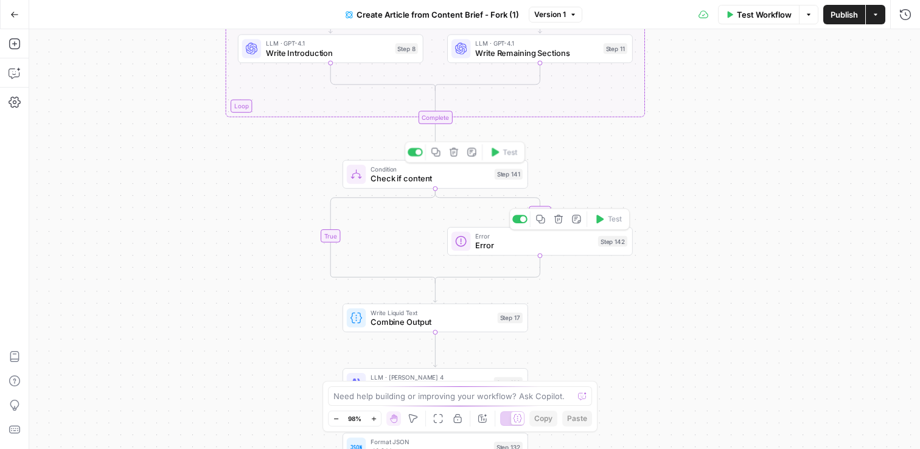
click at [458, 175] on span "Check if content" at bounding box center [430, 179] width 119 height 12
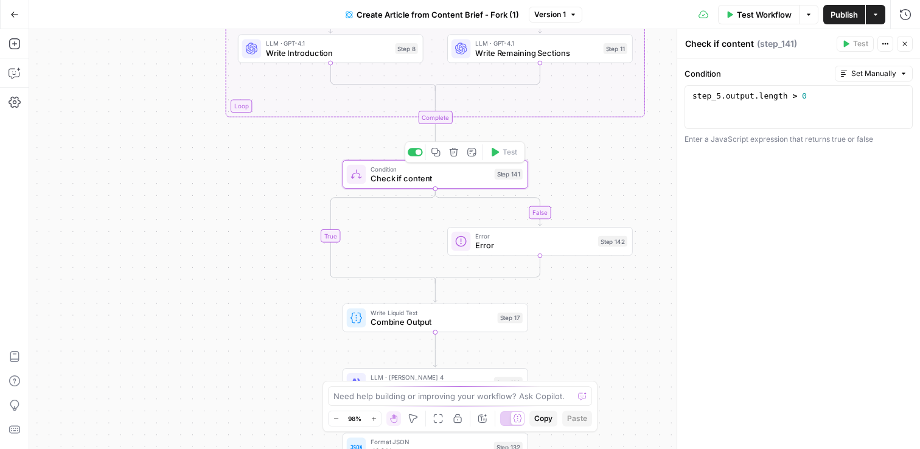
click at [644, 172] on div "false true false false true true Workflow Set Inputs Inputs Condition Is Primar…" at bounding box center [474, 239] width 891 height 420
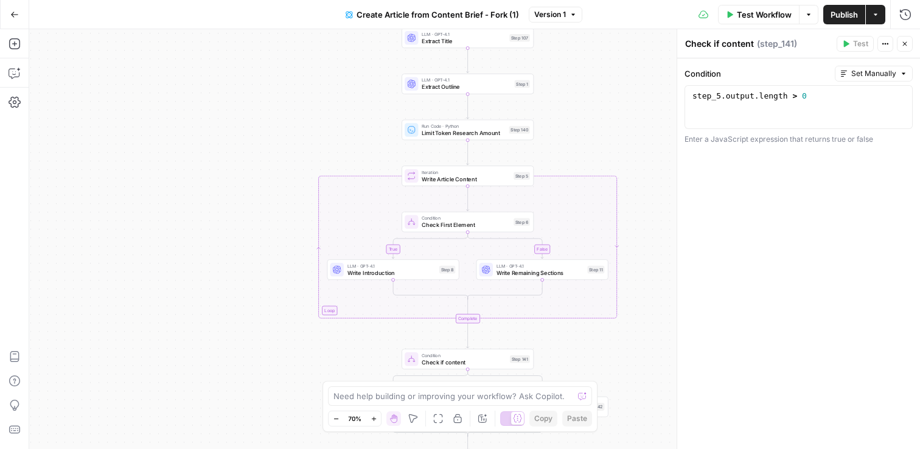
click at [752, 14] on span "Test Workflow" at bounding box center [764, 15] width 55 height 12
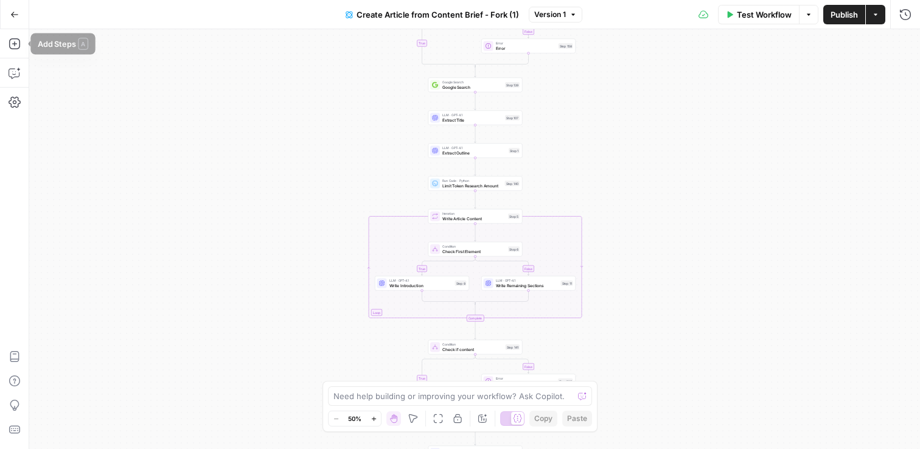
click at [15, 61] on div "Add Steps Copilot Settings AirOps Academy Help Give Feedback Shortcuts" at bounding box center [14, 239] width 29 height 420
click at [15, 67] on icon "button" at bounding box center [15, 73] width 12 height 12
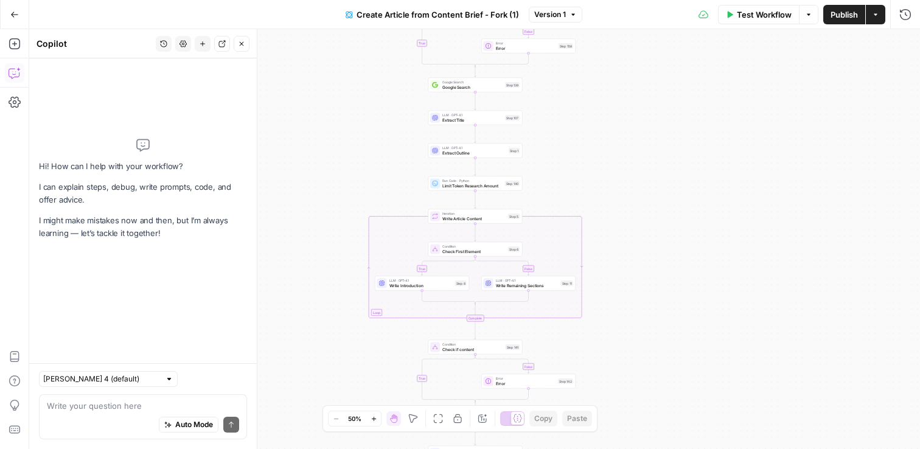
click at [135, 390] on div "[PERSON_NAME] 4 (default) Write your question here Auto Mode Send" at bounding box center [143, 406] width 228 height 86
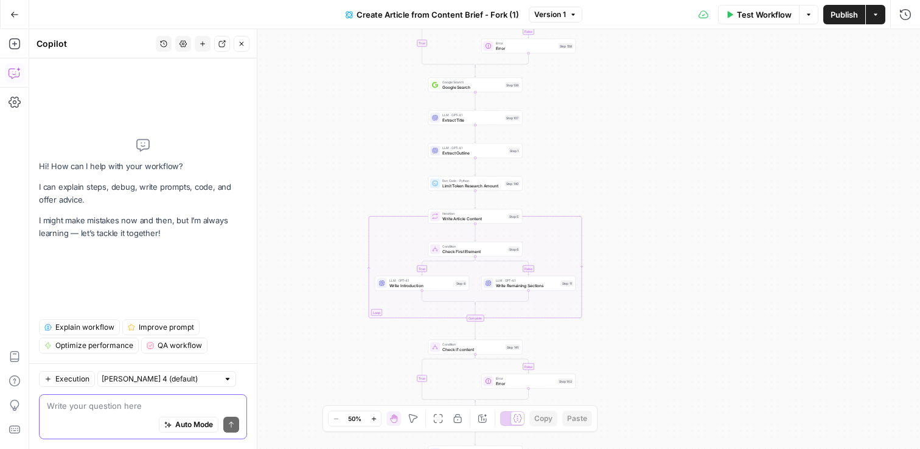
click at [127, 407] on textarea at bounding box center [143, 406] width 192 height 12
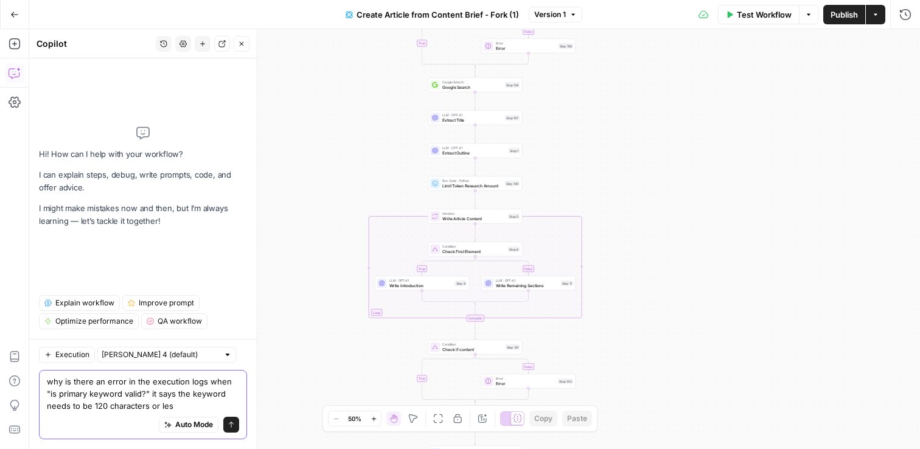
type textarea "why is there an error in the execution logs when "is primary keyword valid?" it…"
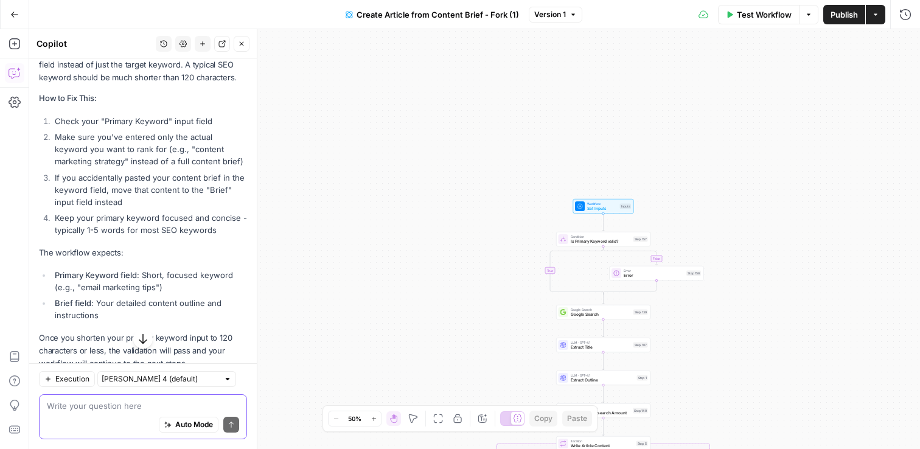
scroll to position [366, 0]
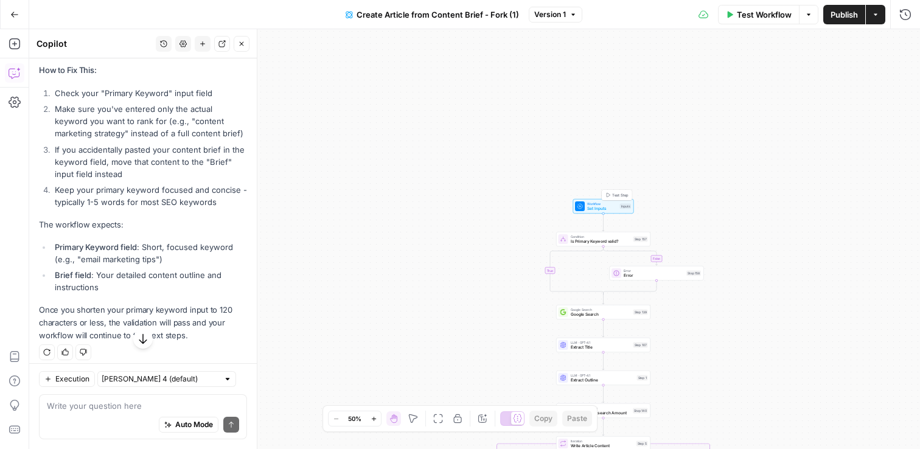
click at [611, 209] on span "Set Inputs" at bounding box center [602, 209] width 30 height 6
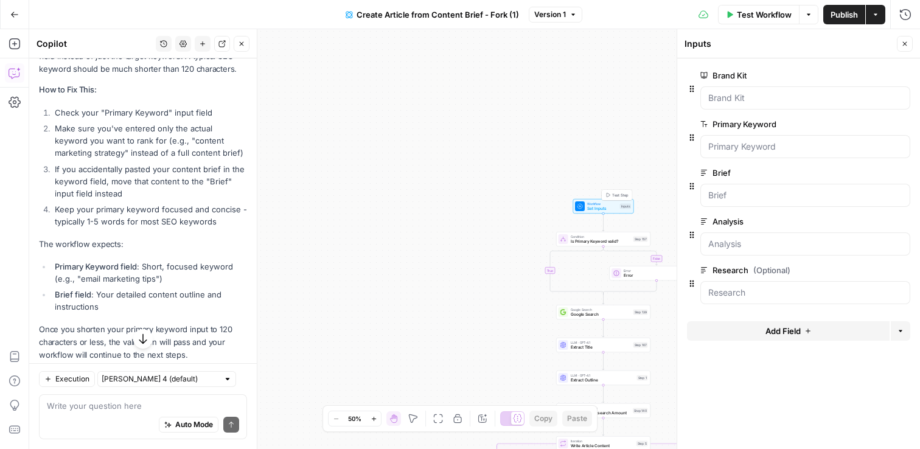
scroll to position [386, 0]
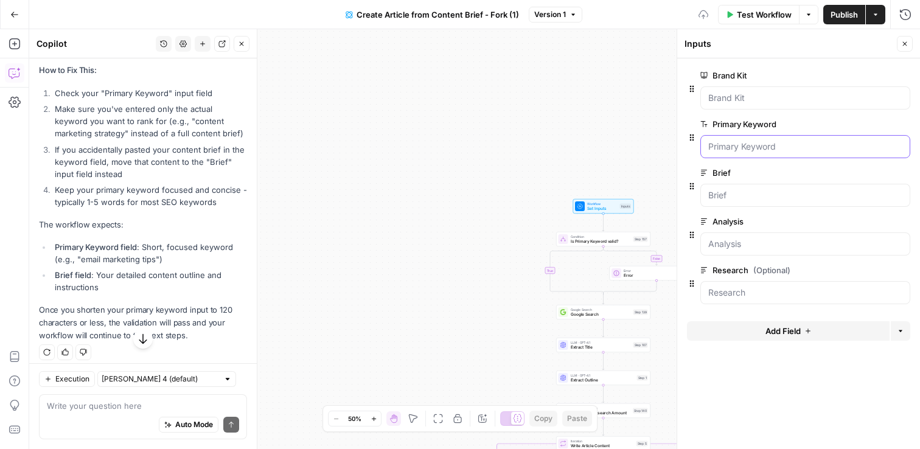
click at [766, 144] on Keyword "Primary Keyword" at bounding box center [805, 147] width 194 height 12
click at [908, 43] on icon "button" at bounding box center [904, 43] width 7 height 7
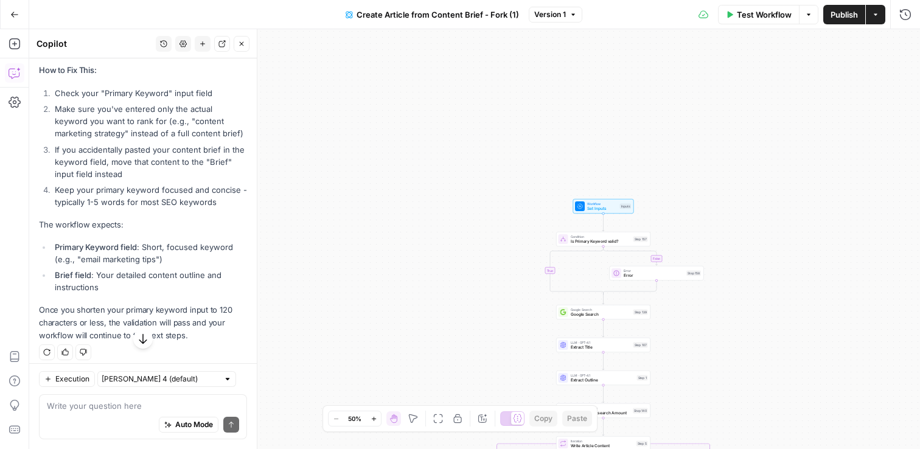
click at [18, 15] on icon "button" at bounding box center [14, 14] width 9 height 9
